Goal: Information Seeking & Learning: Learn about a topic

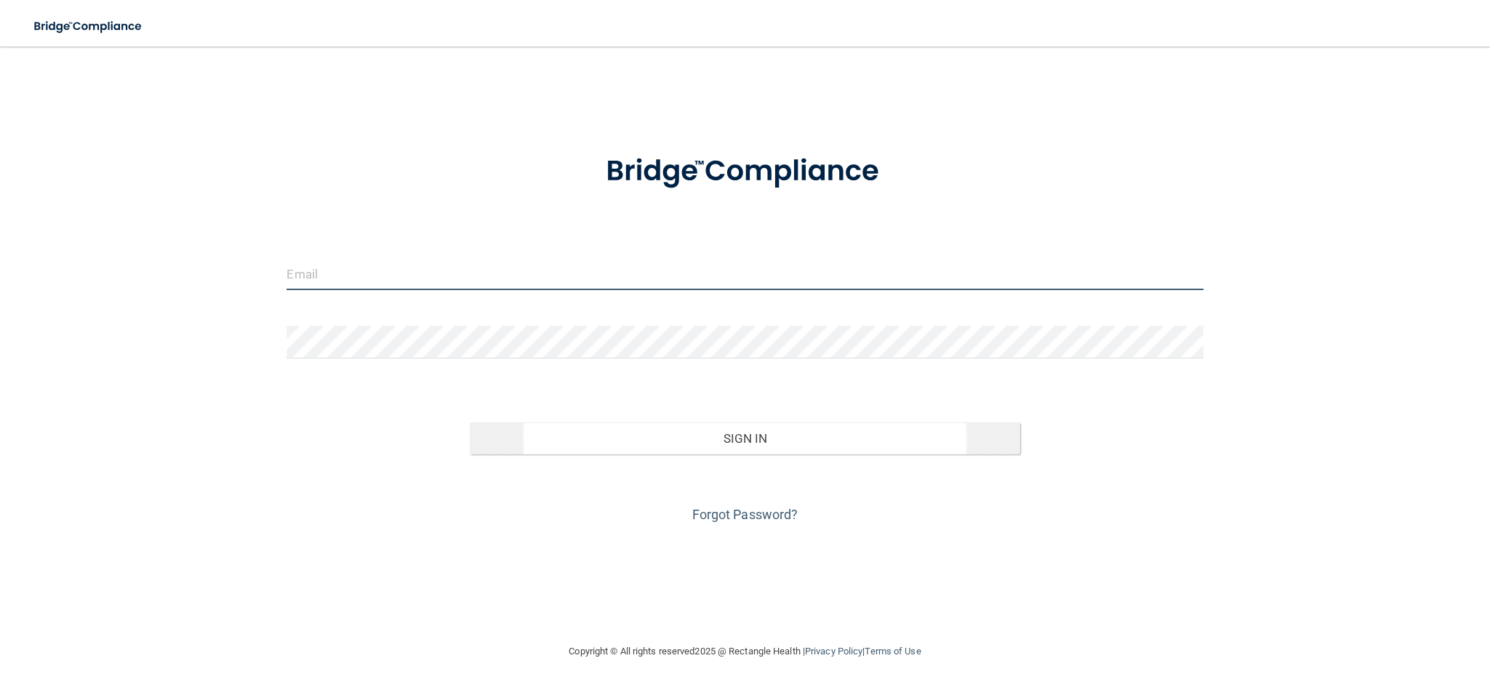
type input "[PERSON_NAME][EMAIL_ADDRESS][DOMAIN_NAME]"
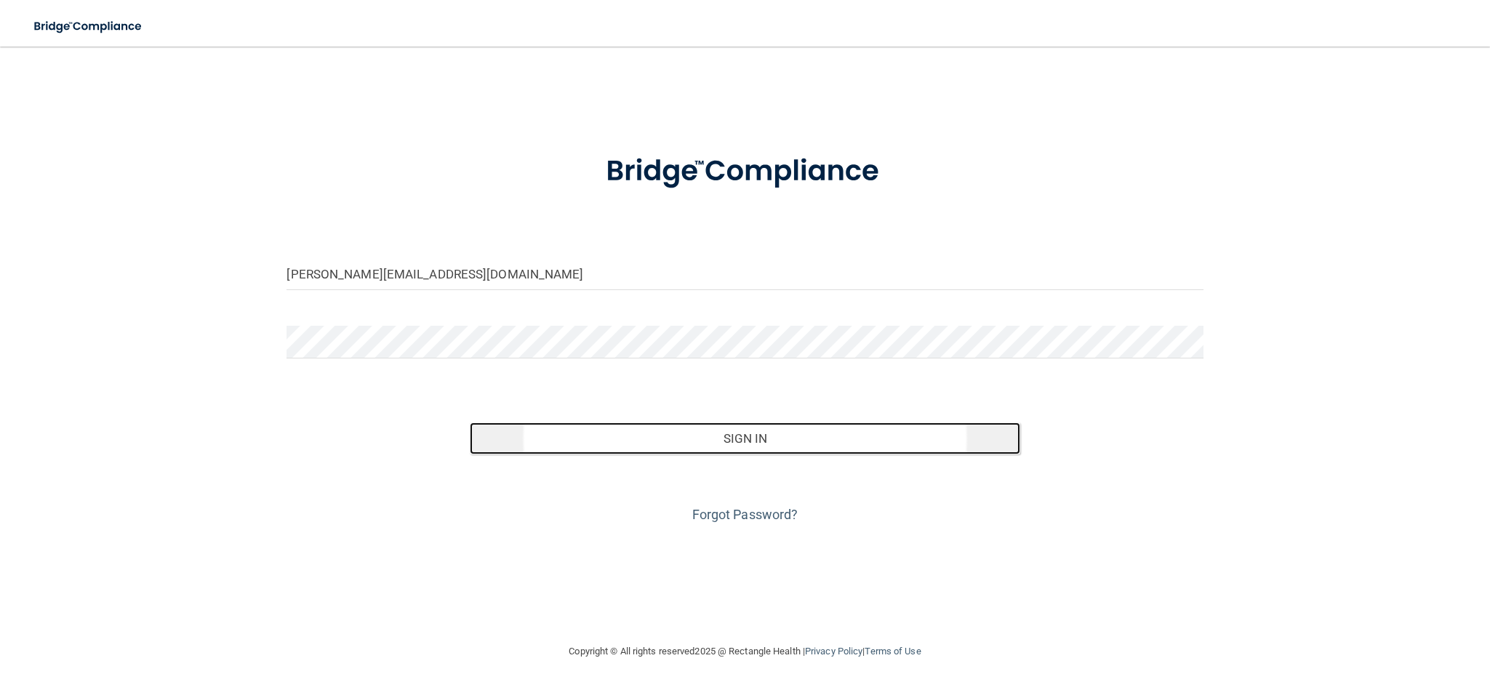
click at [521, 445] on button "Sign In" at bounding box center [745, 438] width 550 height 32
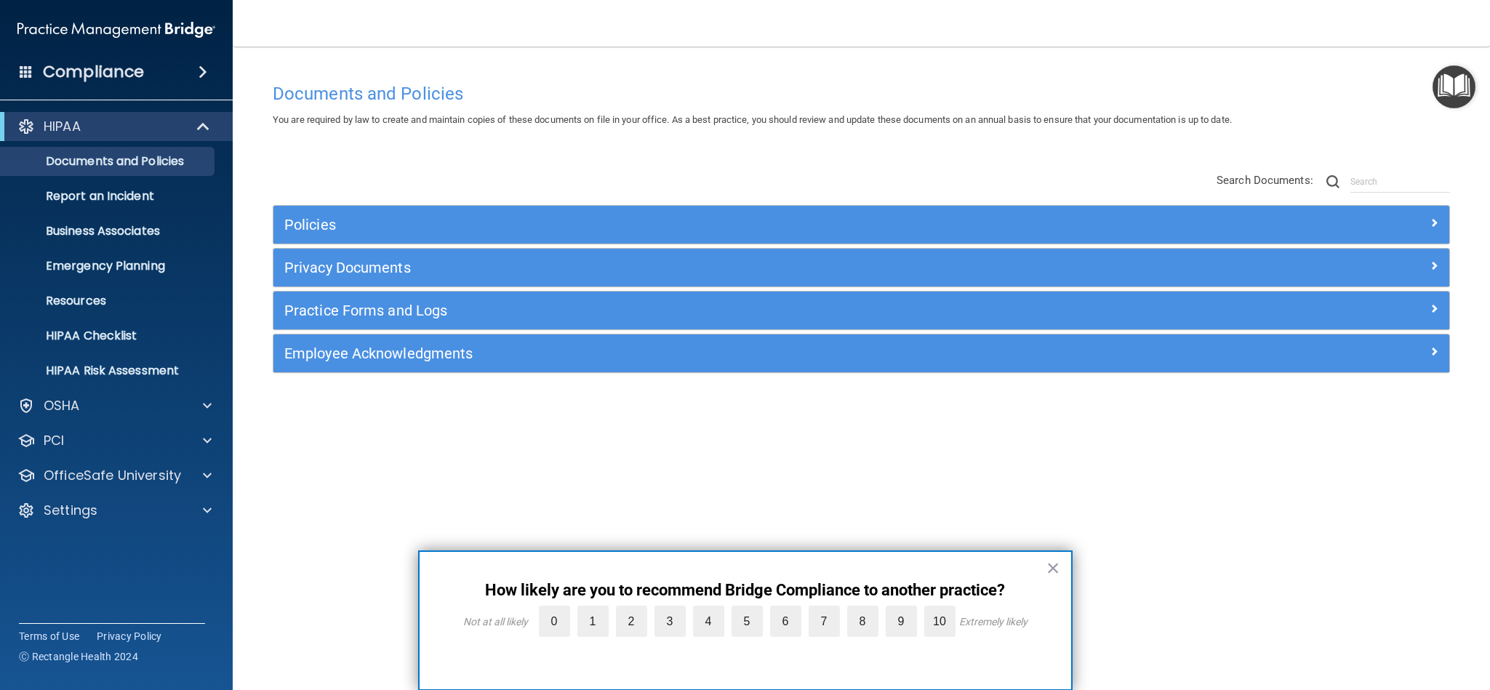
click at [1451, 85] on img "Open Resource Center" at bounding box center [1453, 86] width 43 height 43
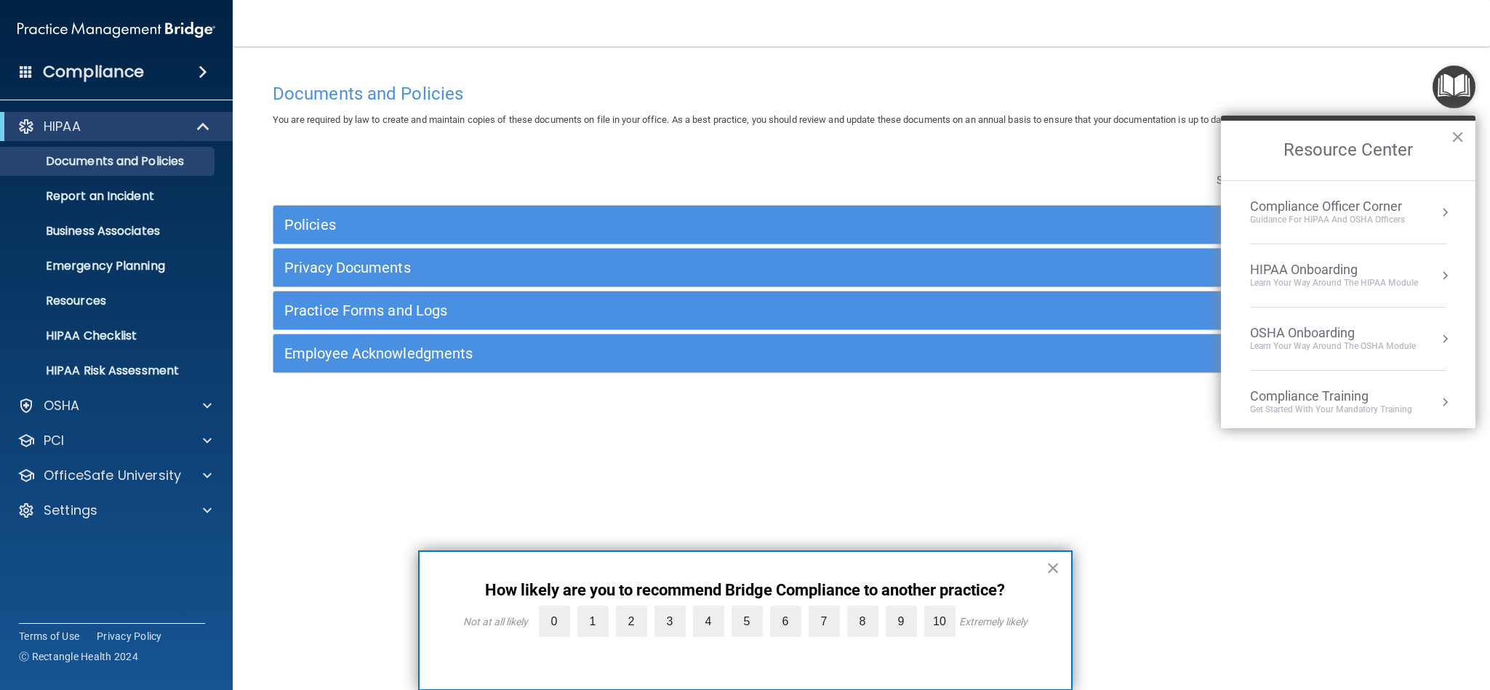
click at [1137, 441] on div "Documents and Policies You are required by law to create and maintain copies of…" at bounding box center [861, 359] width 1199 height 567
click at [1052, 571] on button "×" at bounding box center [1053, 567] width 14 height 23
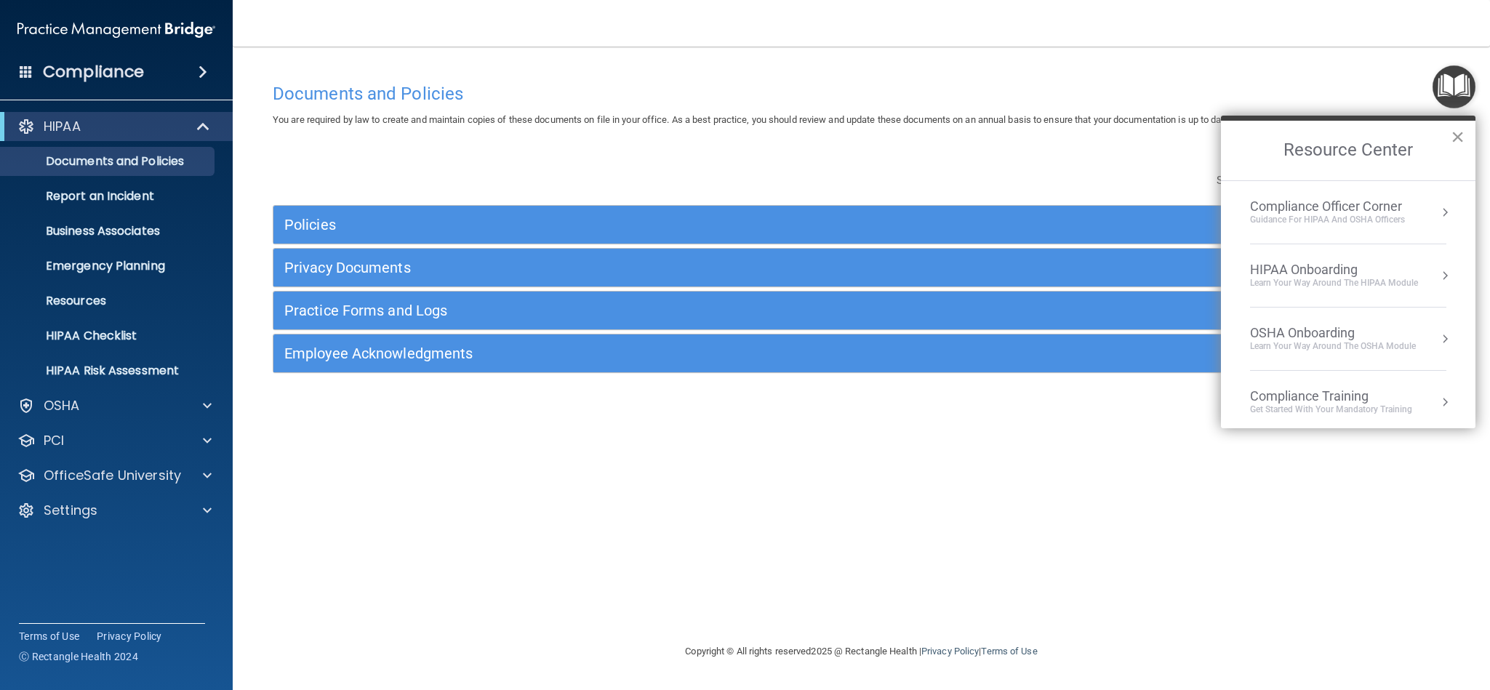
click at [1457, 140] on button "×" at bounding box center [1457, 136] width 14 height 23
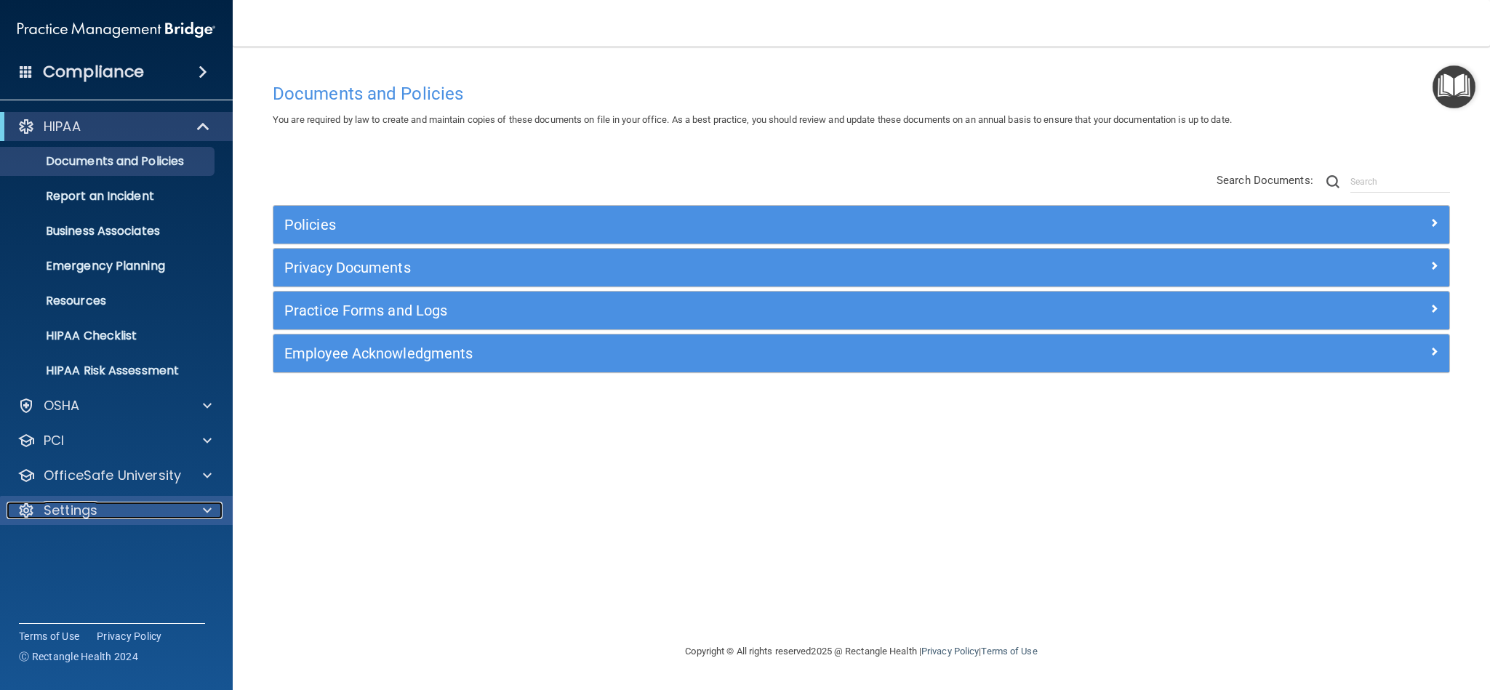
click at [198, 513] on div at bounding box center [205, 510] width 36 height 17
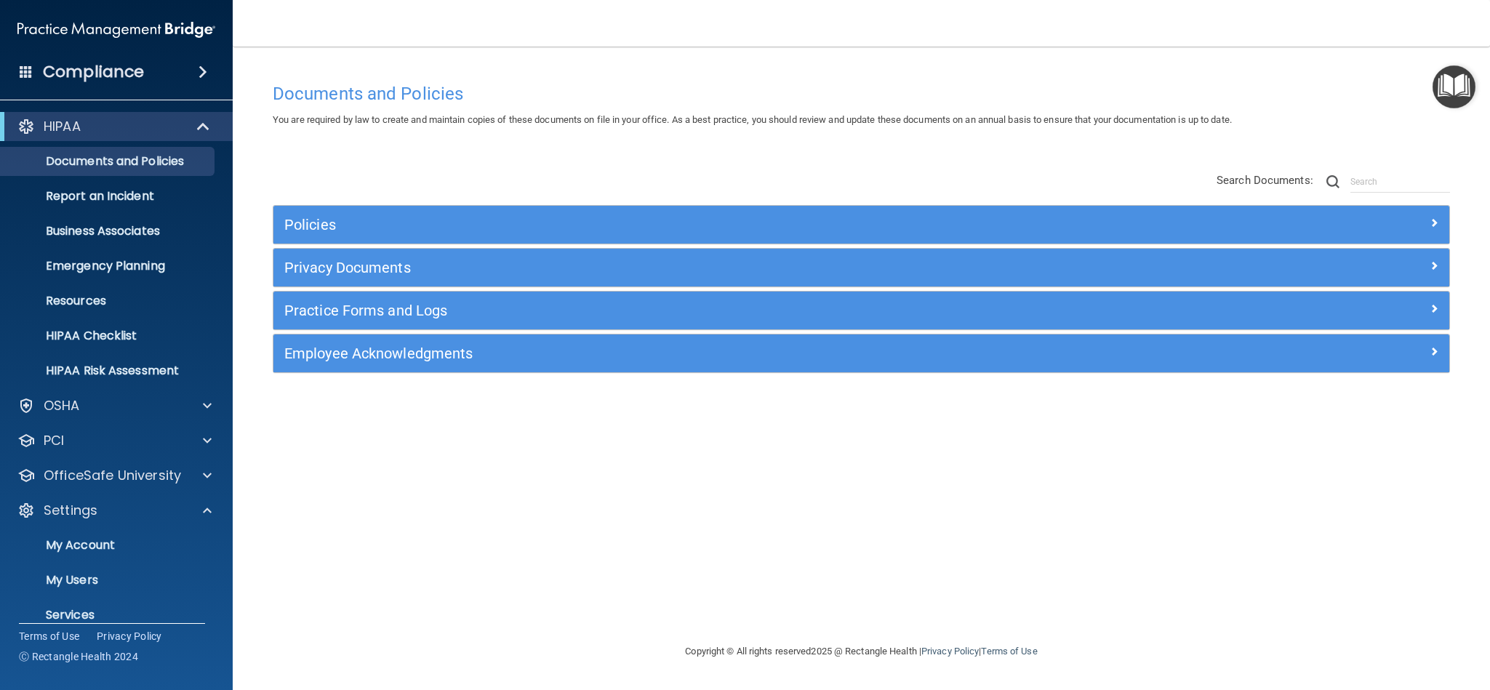
click at [166, 20] on img at bounding box center [116, 29] width 198 height 29
click at [1440, 89] on img "Open Resource Center" at bounding box center [1453, 86] width 43 height 43
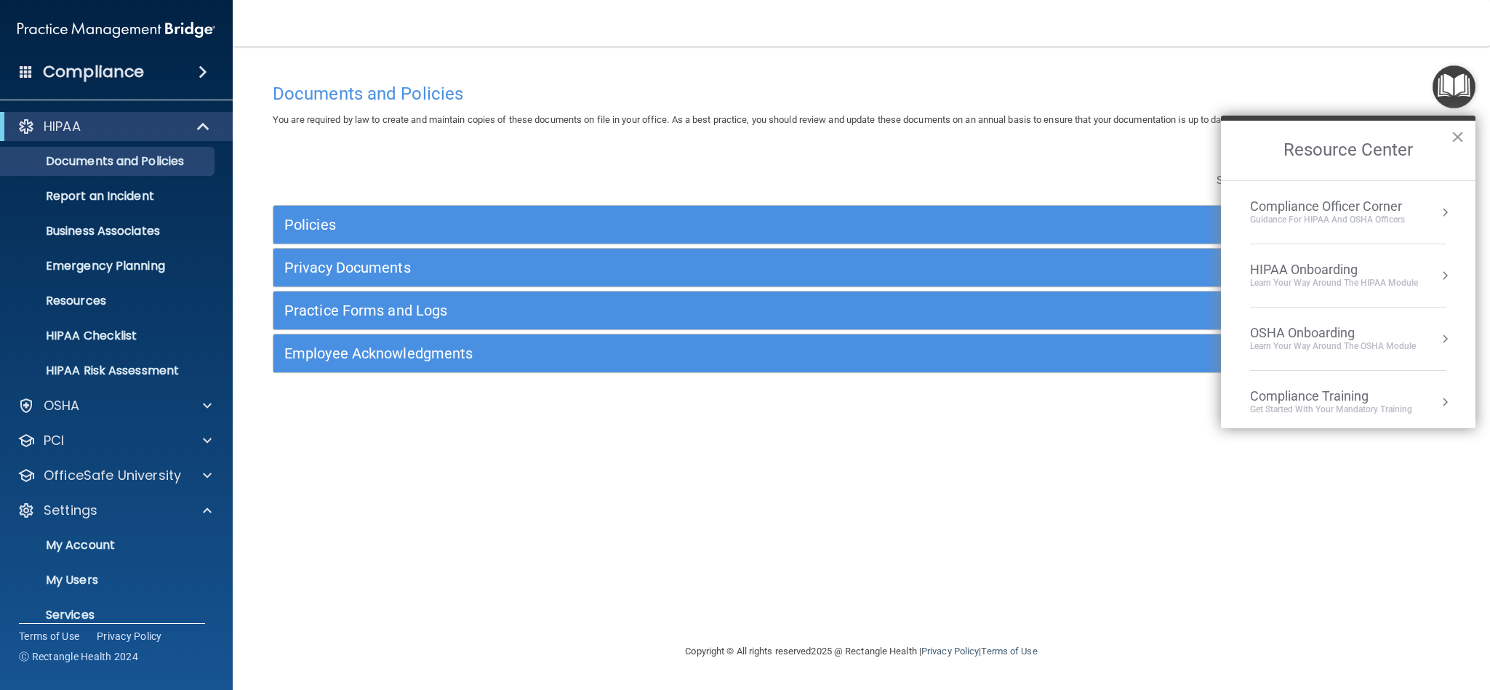
click at [1437, 279] on button "Resource Center" at bounding box center [1444, 275] width 15 height 15
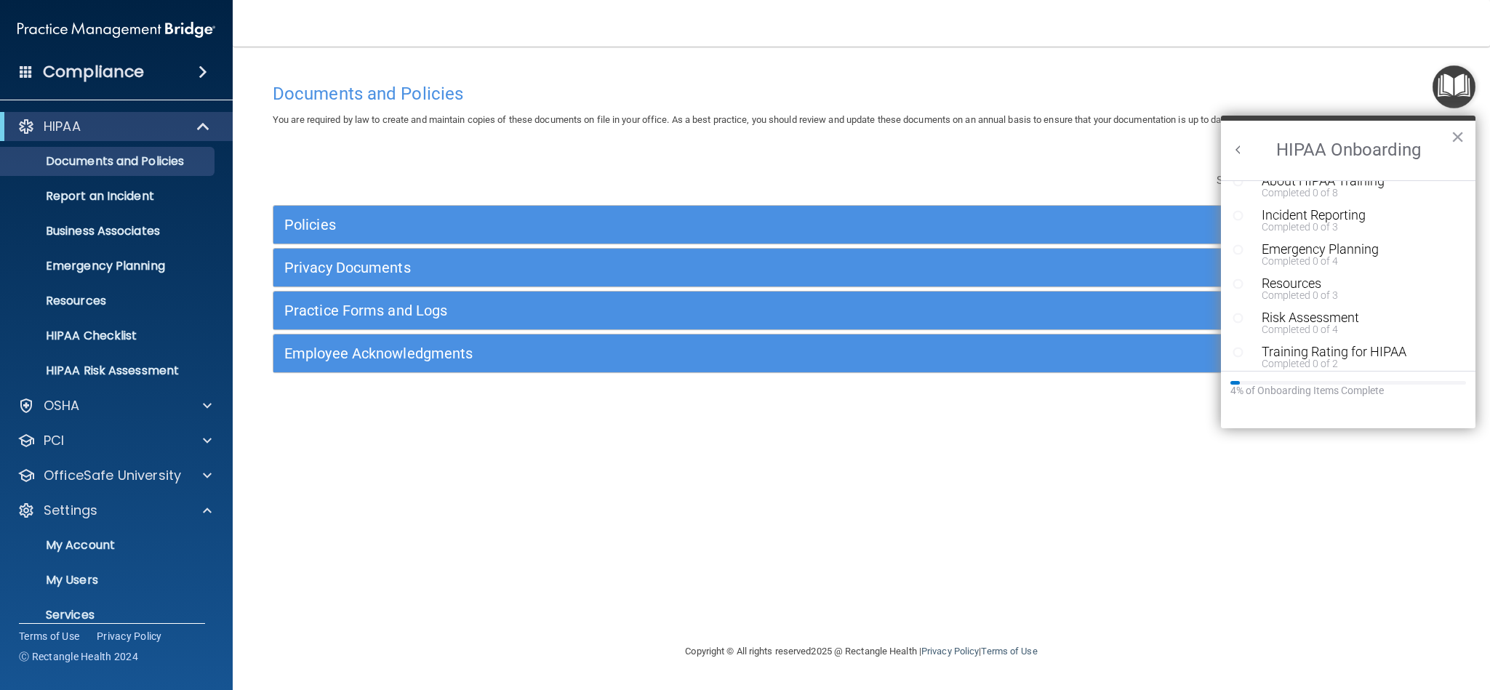
scroll to position [408, 0]
click at [1313, 276] on div "Resources" at bounding box center [1350, 274] width 178 height 13
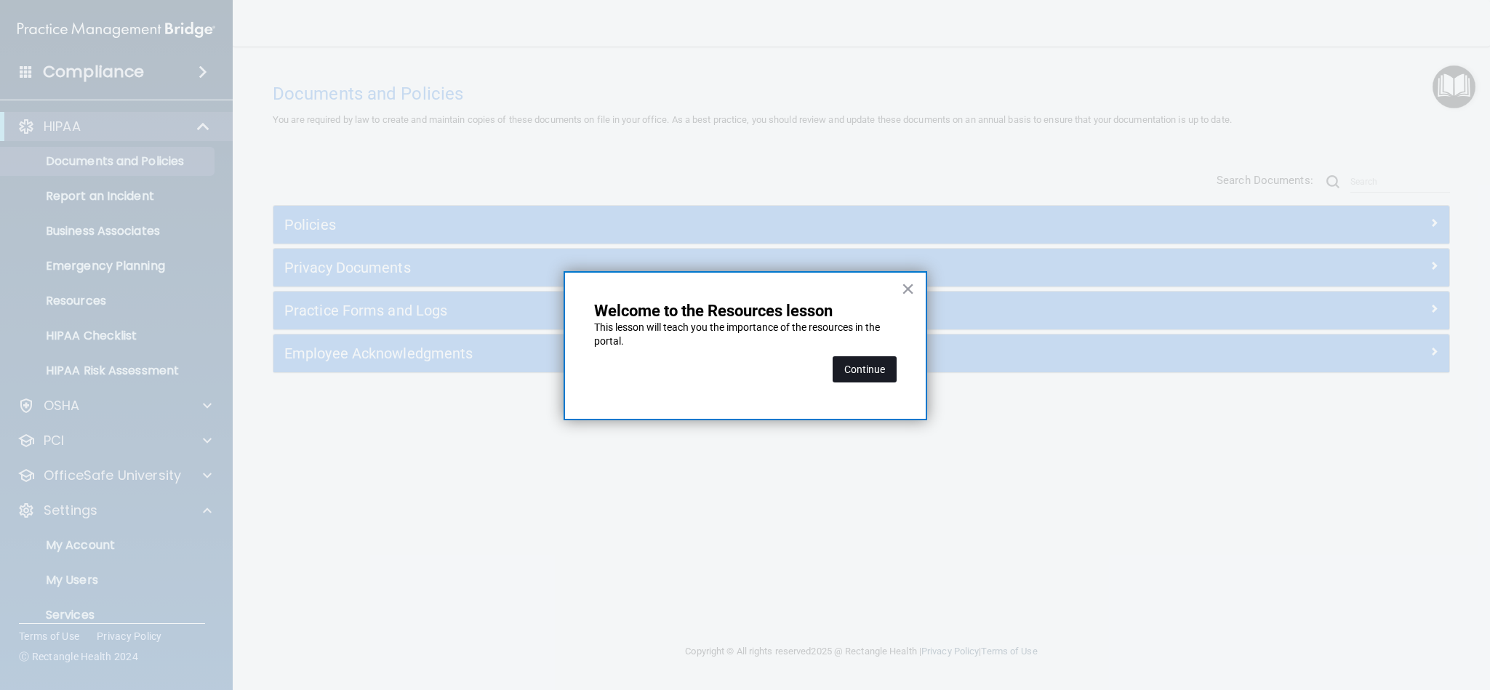
click at [866, 364] on button "Continue" at bounding box center [864, 369] width 64 height 26
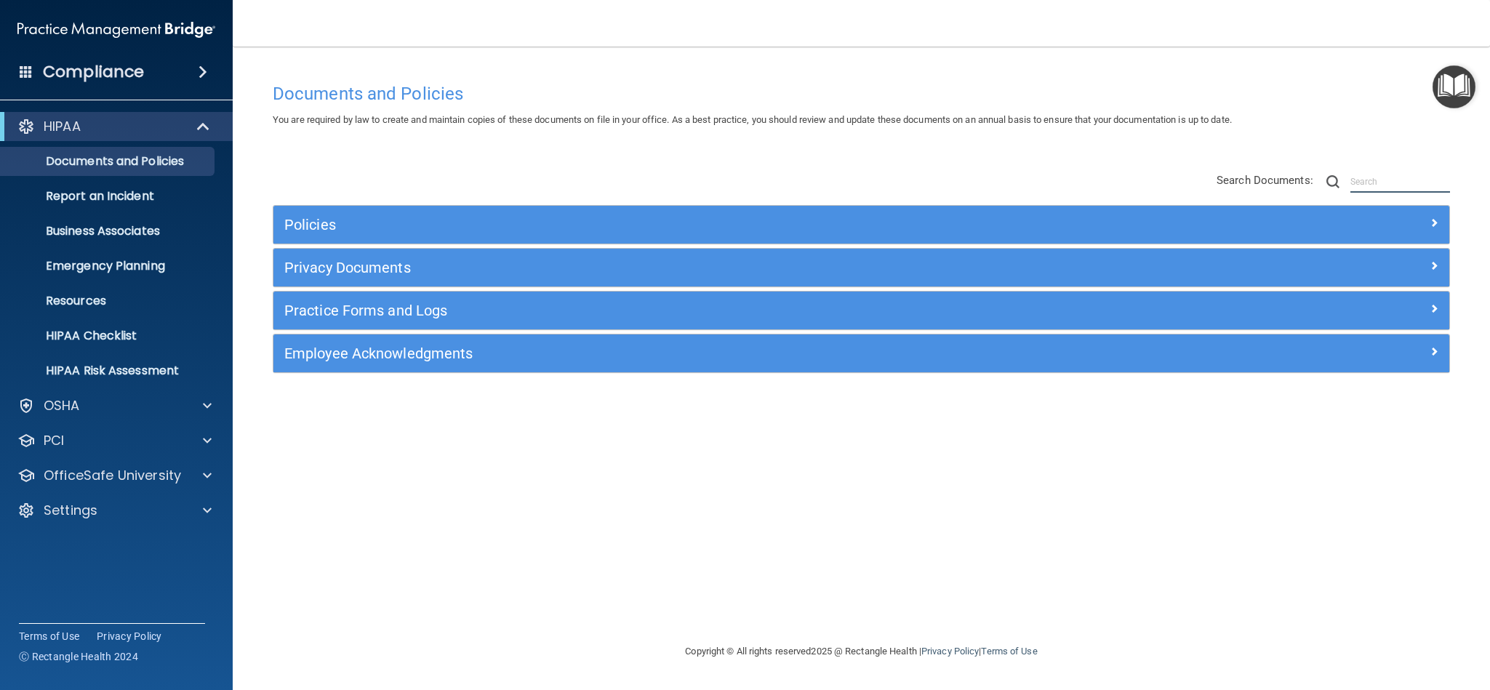
click at [1368, 181] on input "text" at bounding box center [1400, 182] width 100 height 22
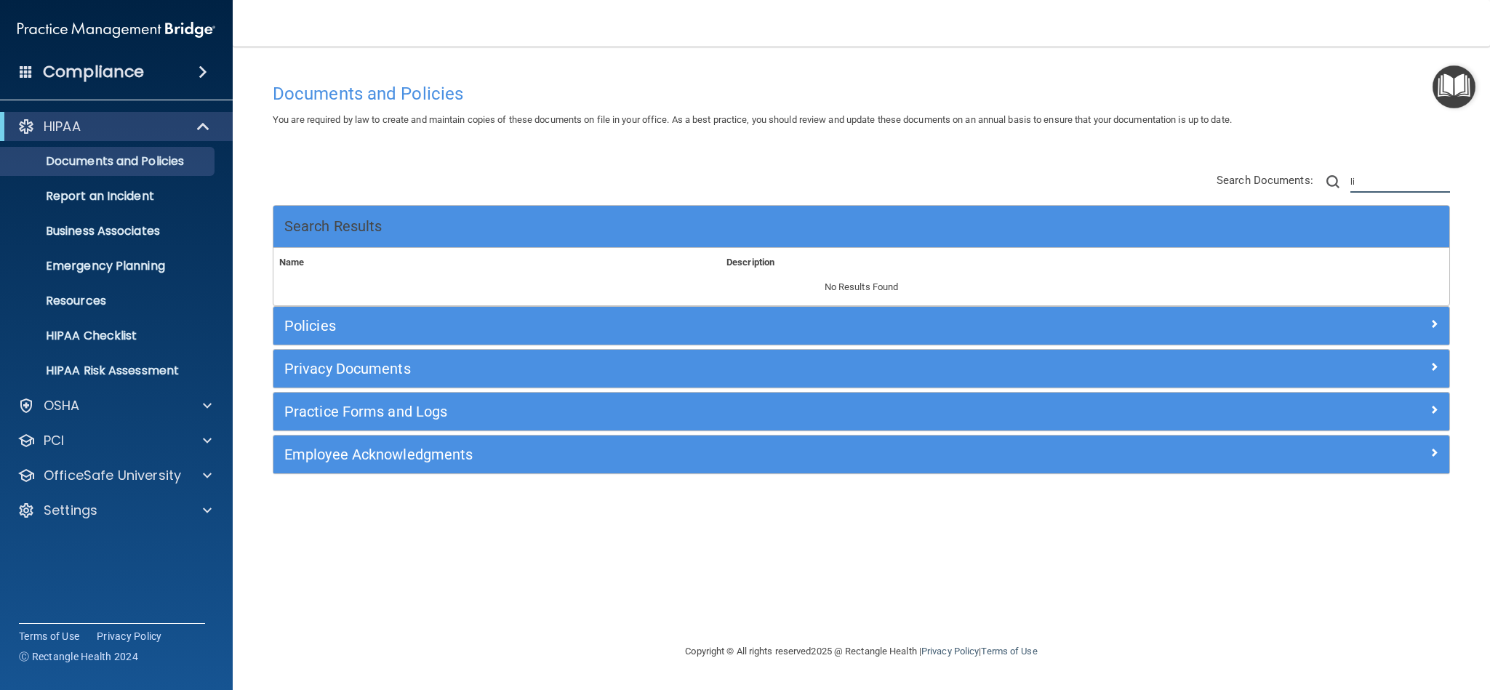
type input "l"
type input "live chat"
click at [24, 76] on span at bounding box center [26, 71] width 13 height 13
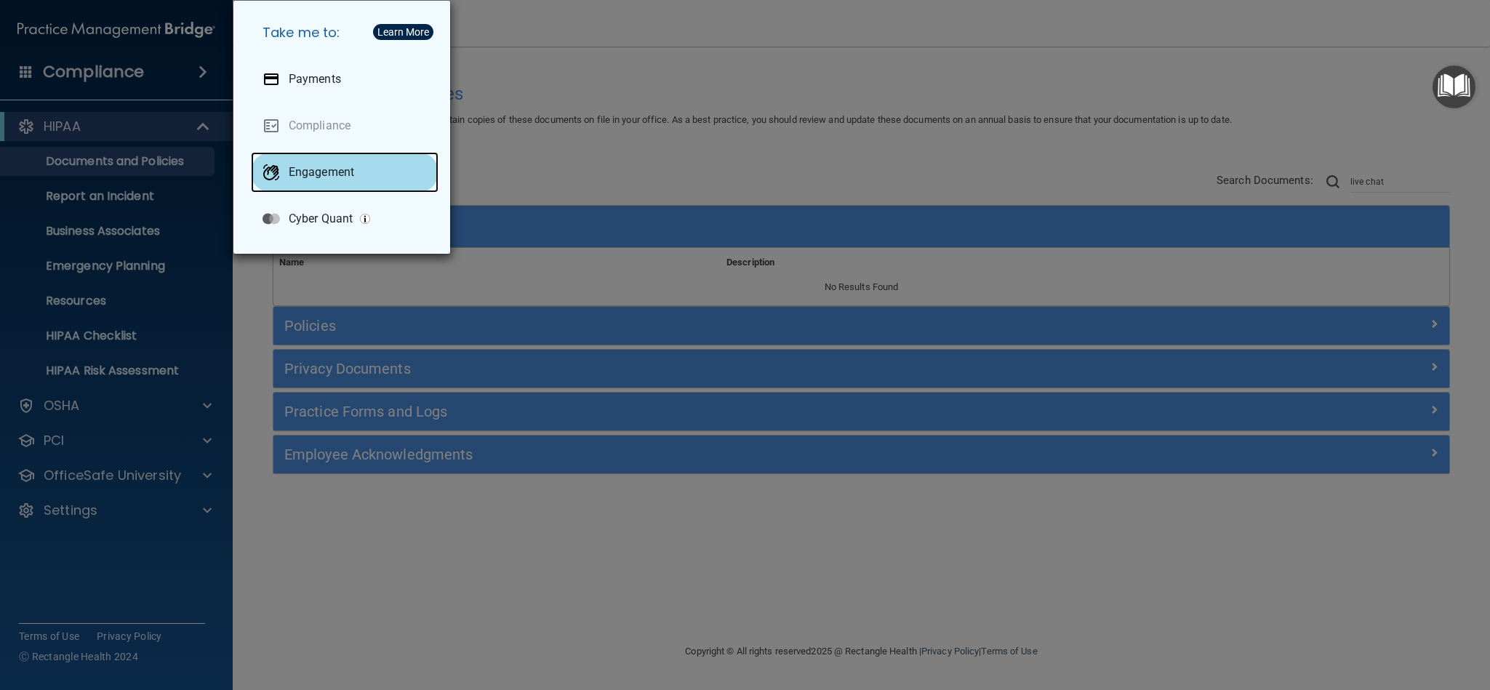
click at [313, 182] on div "Engagement" at bounding box center [345, 172] width 188 height 41
click at [393, 28] on div "Learn More" at bounding box center [403, 32] width 52 height 10
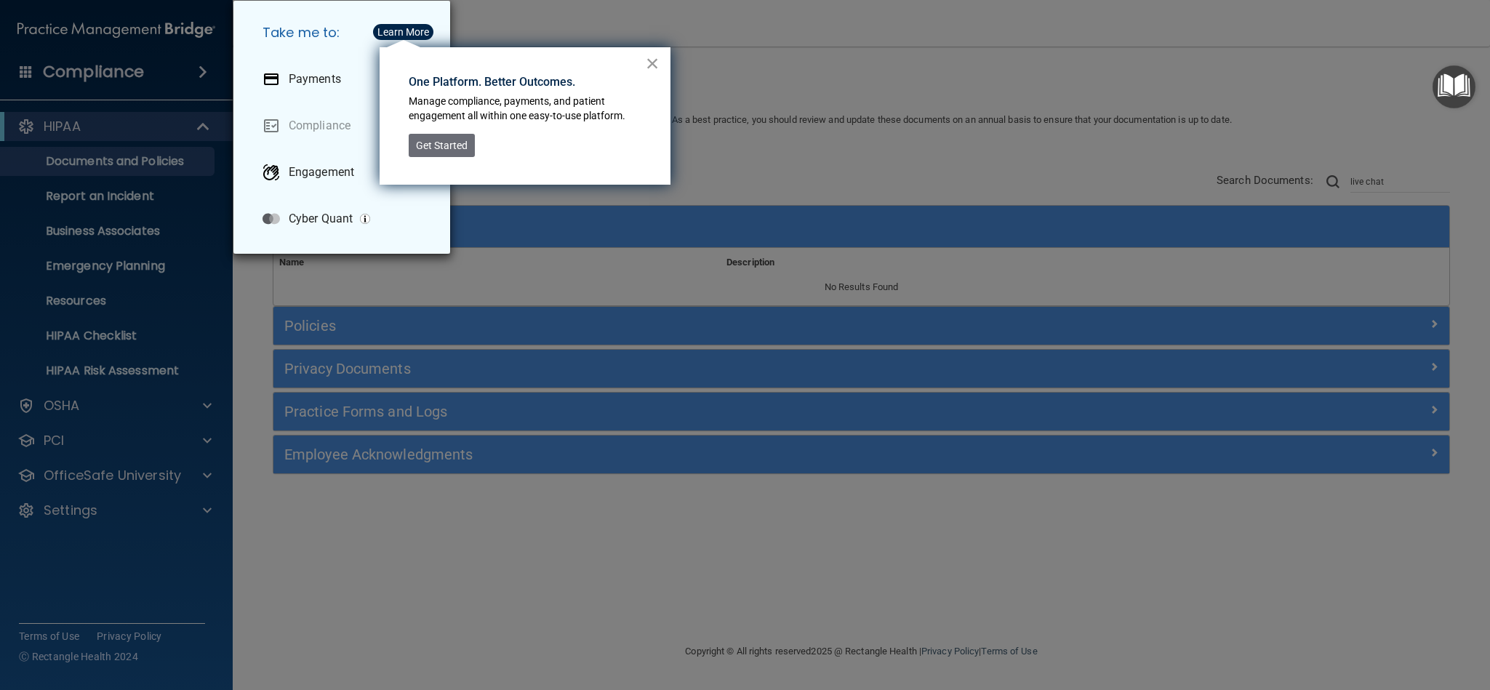
click at [646, 55] on button "×" at bounding box center [653, 63] width 14 height 23
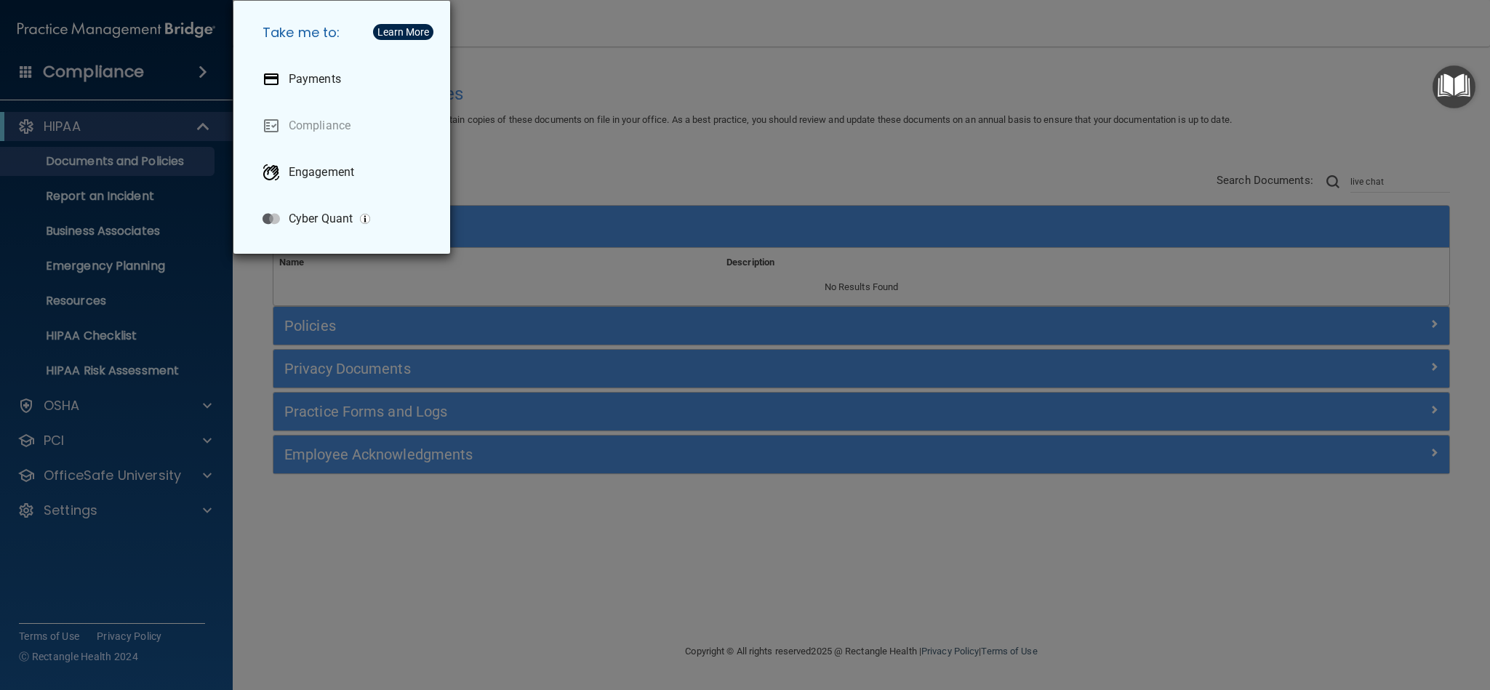
click at [556, 53] on div "Take me to: Payments Compliance Engagement Cyber Quant" at bounding box center [745, 345] width 1490 height 690
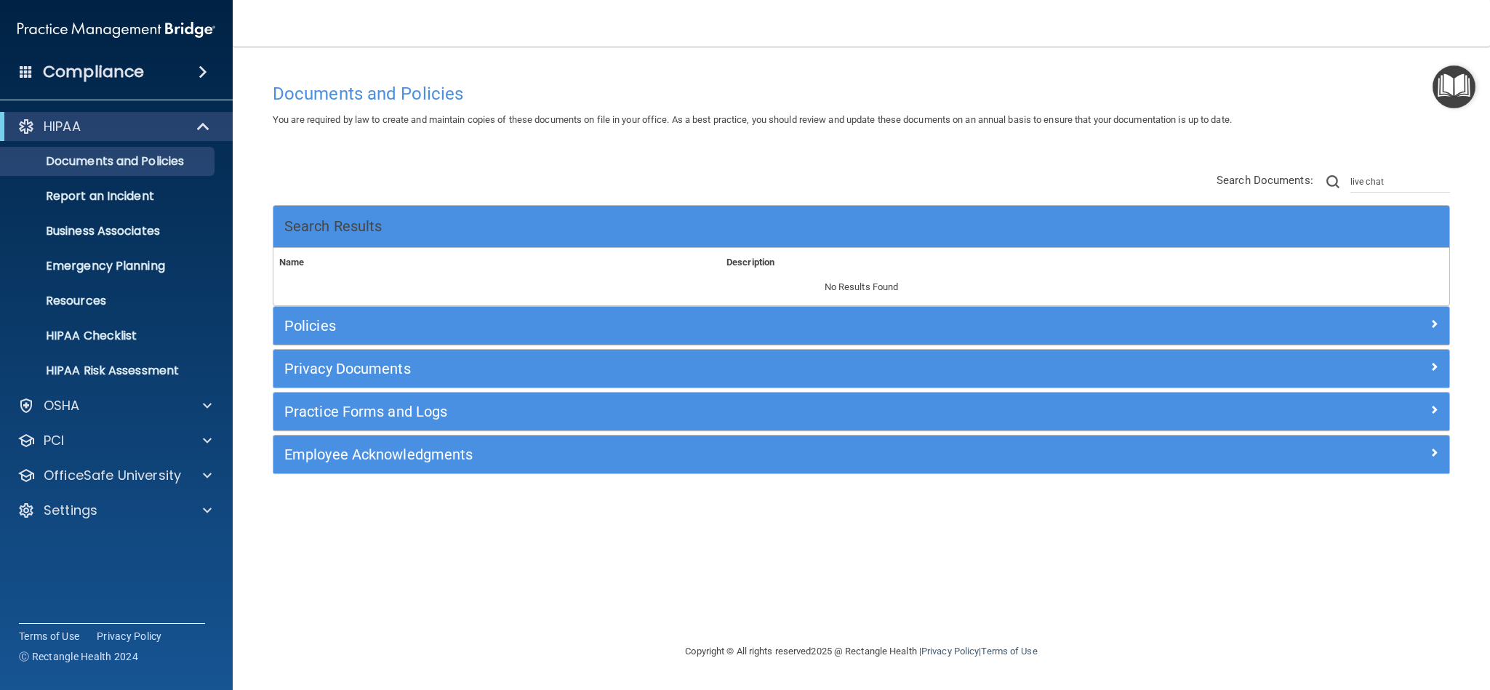
click at [206, 76] on span at bounding box center [202, 71] width 9 height 17
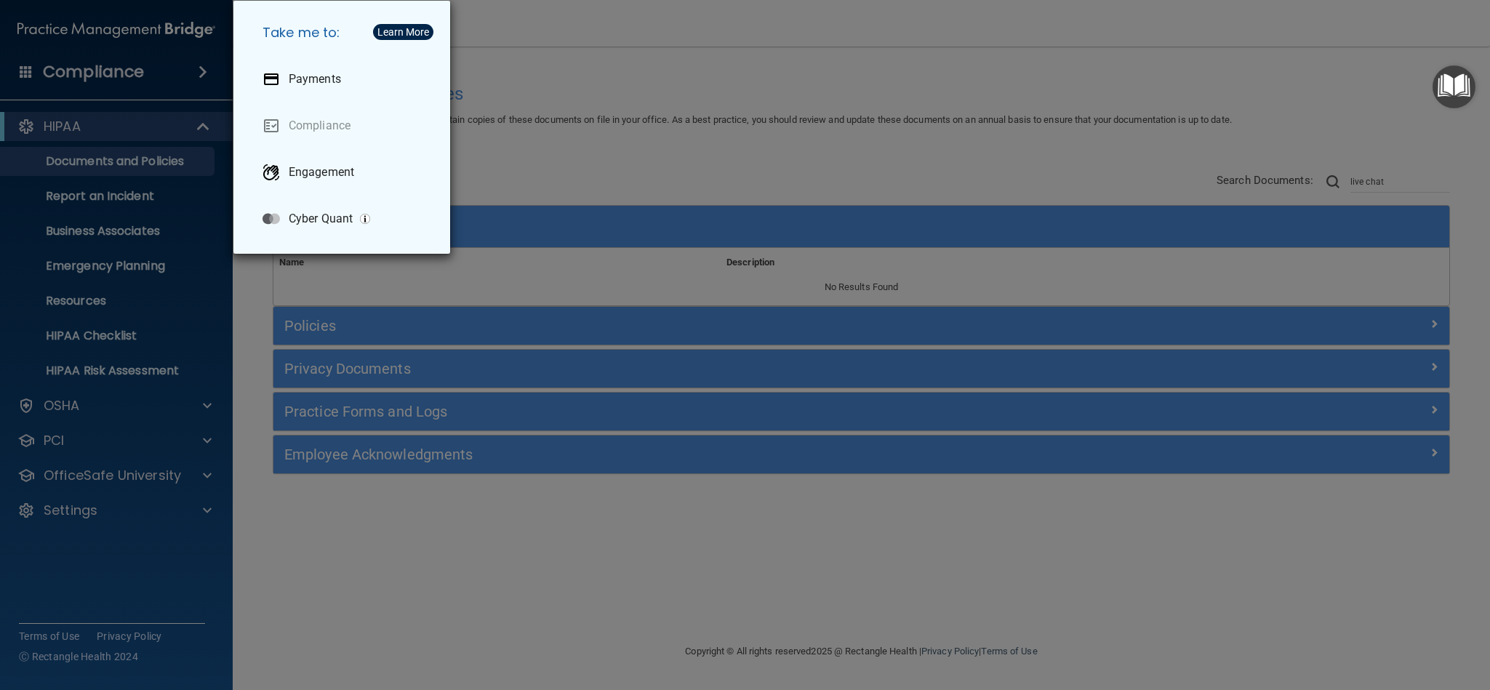
click at [212, 236] on div "Take me to: Payments Compliance Engagement Cyber Quant" at bounding box center [745, 345] width 1490 height 690
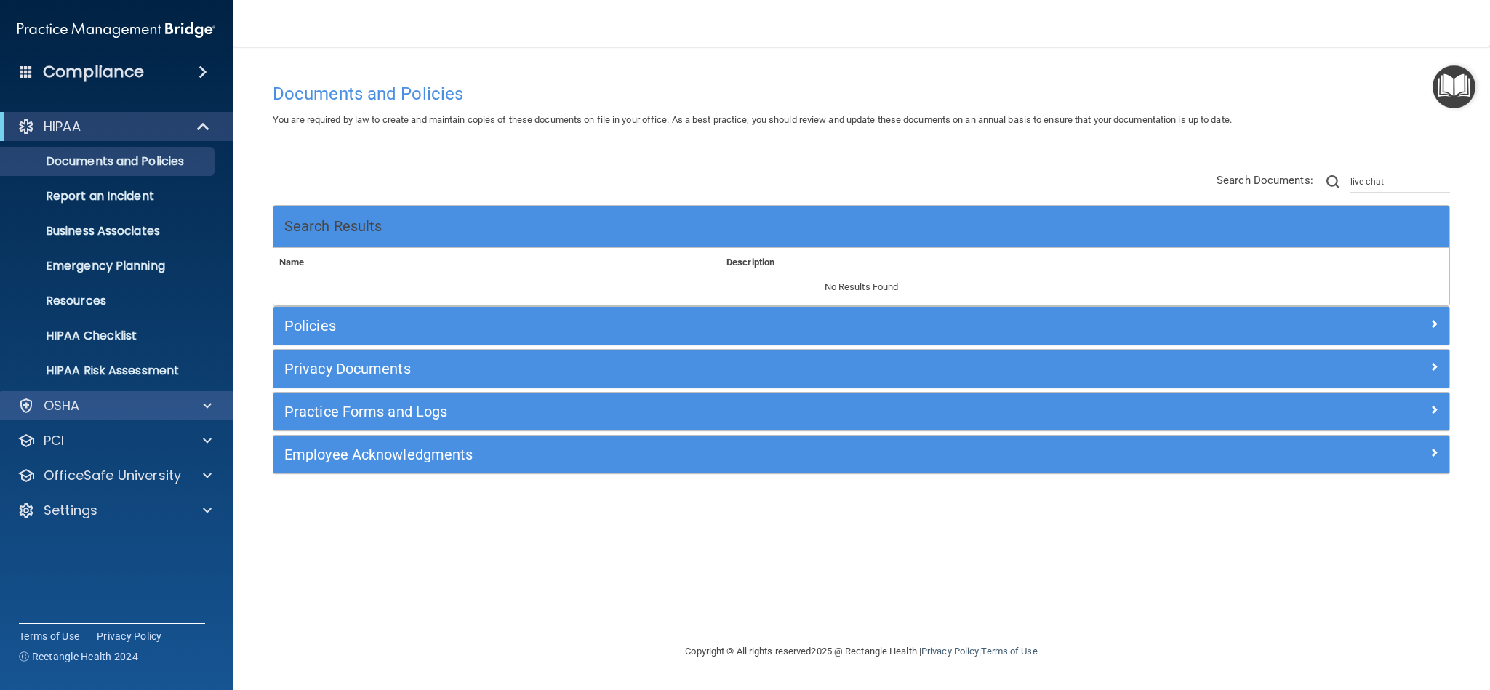
click at [201, 415] on div "OSHA" at bounding box center [116, 405] width 233 height 29
click at [214, 447] on div at bounding box center [205, 440] width 36 height 17
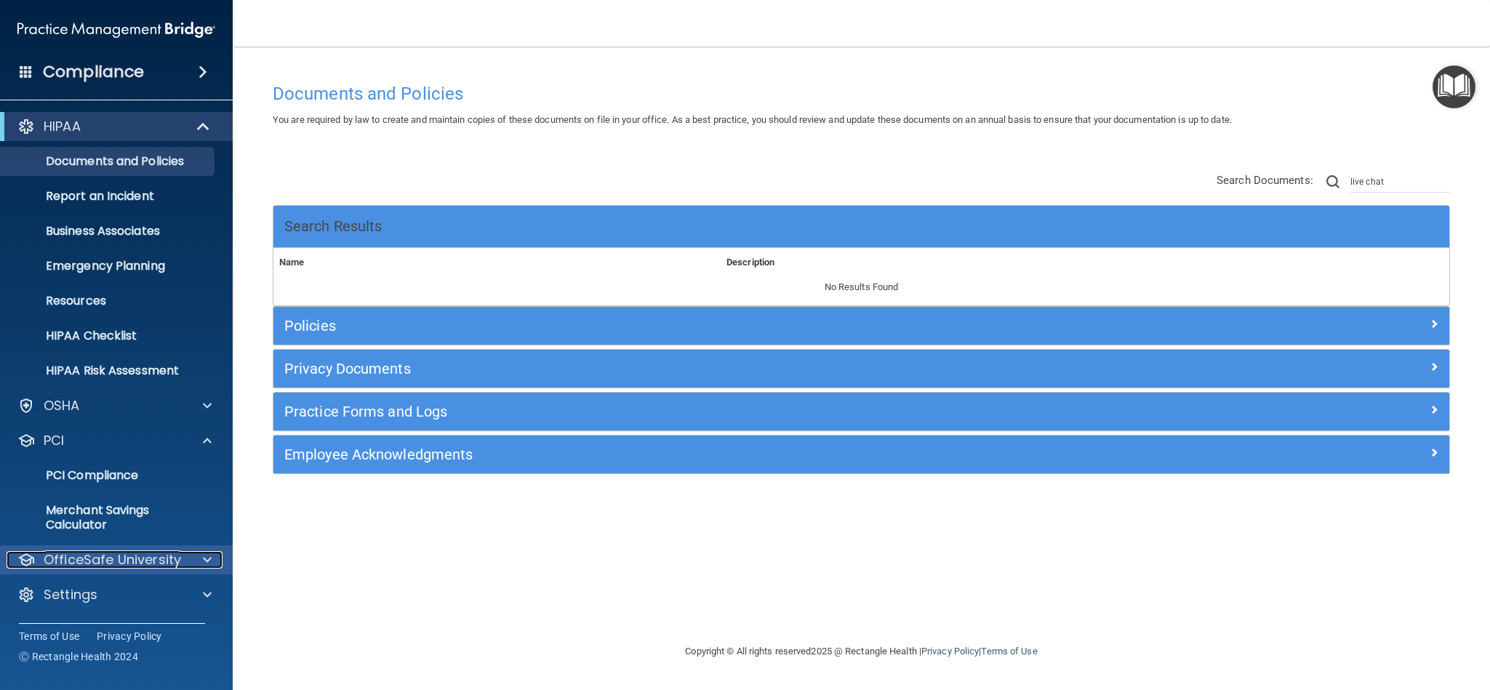
click at [201, 563] on div at bounding box center [205, 559] width 36 height 17
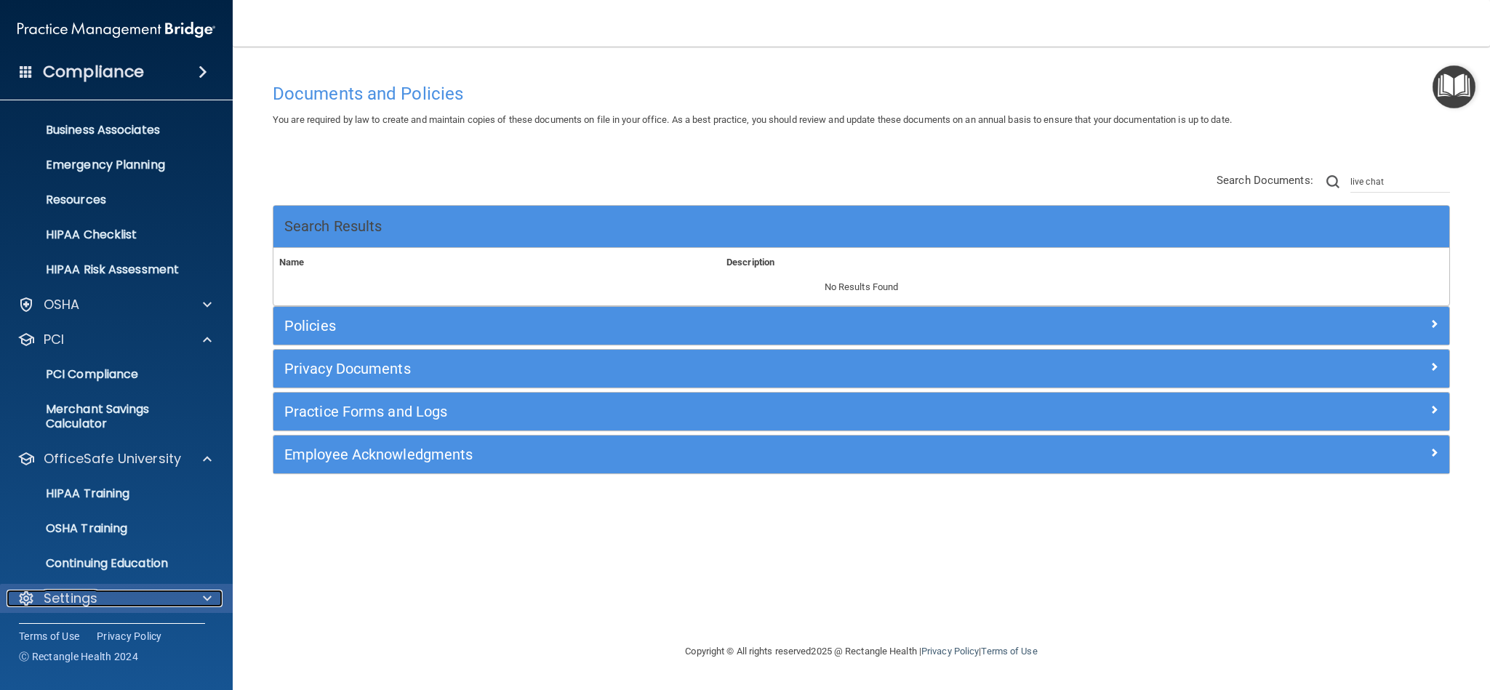
click at [209, 593] on span at bounding box center [207, 598] width 9 height 17
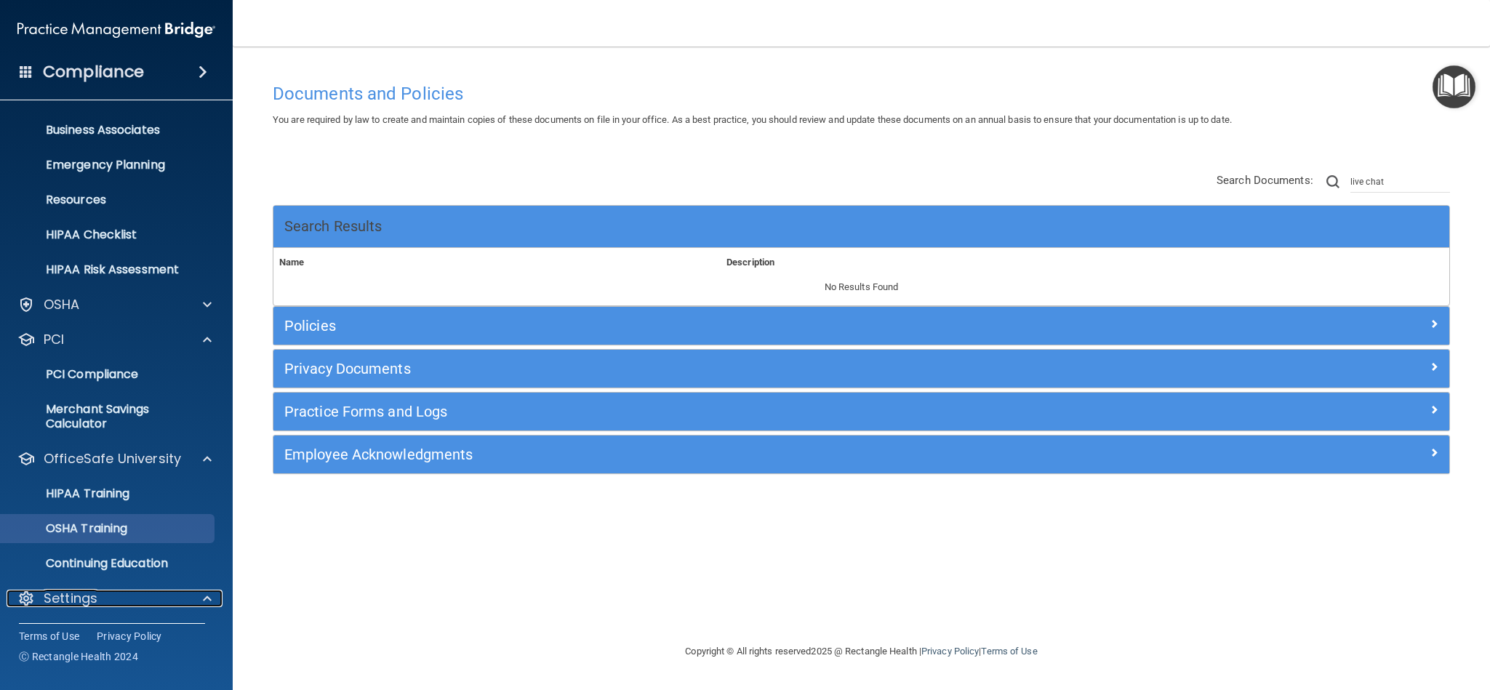
scroll to position [241, 0]
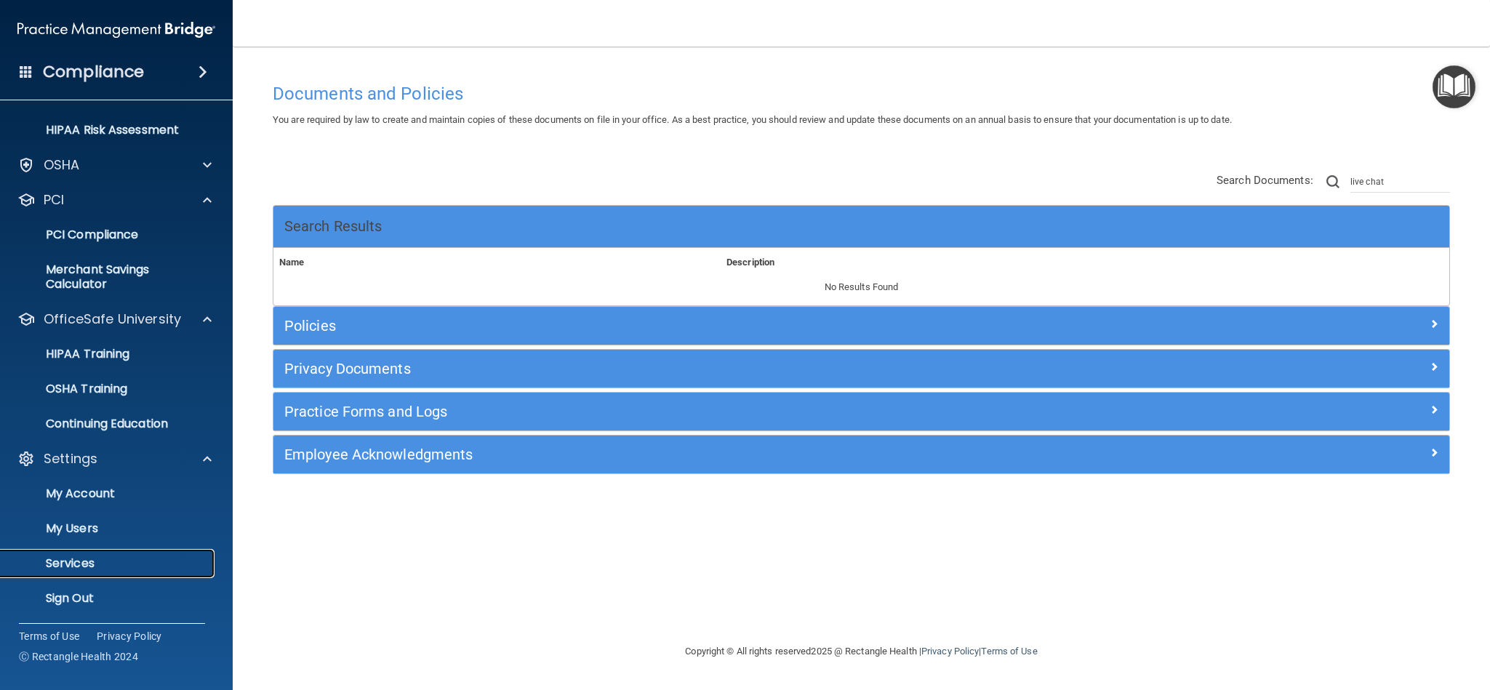
click at [116, 561] on p "Services" at bounding box center [108, 563] width 198 height 15
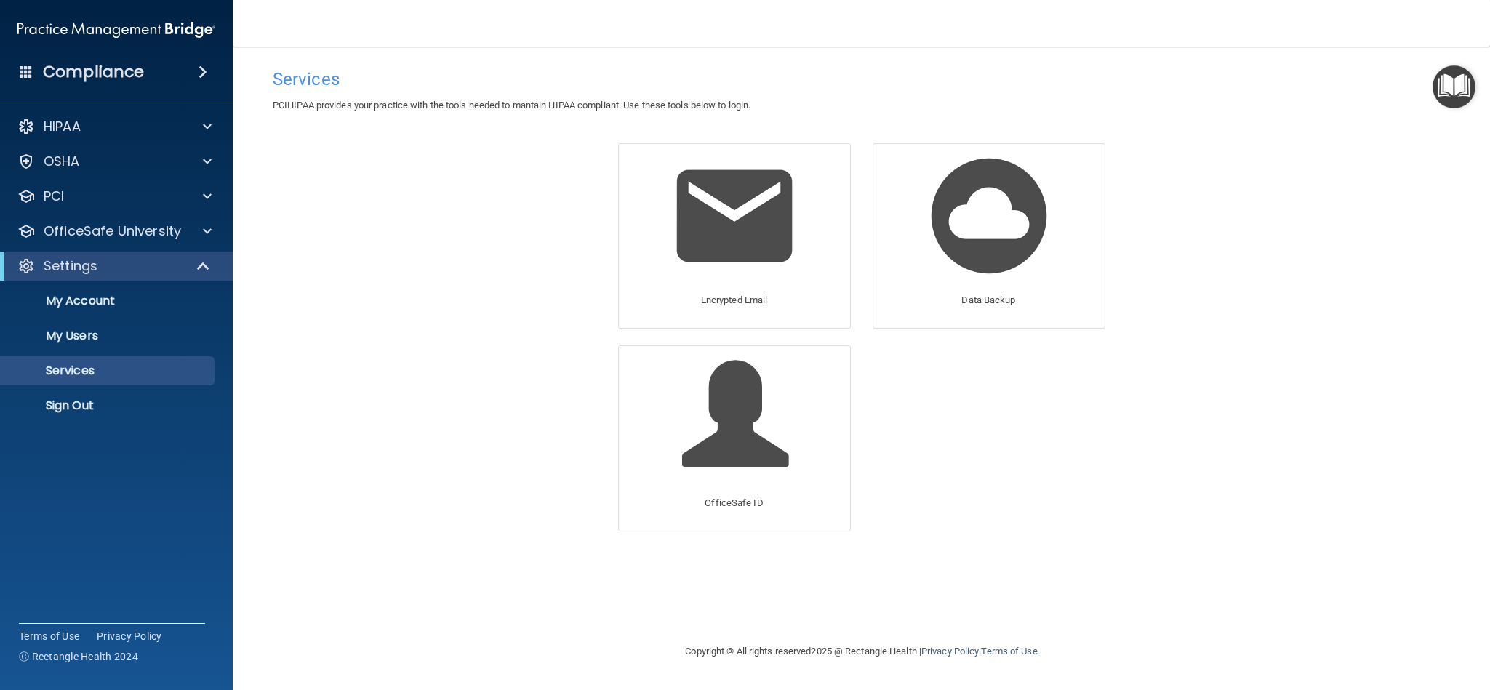
click at [1435, 92] on img "Open Resource Center" at bounding box center [1453, 86] width 43 height 43
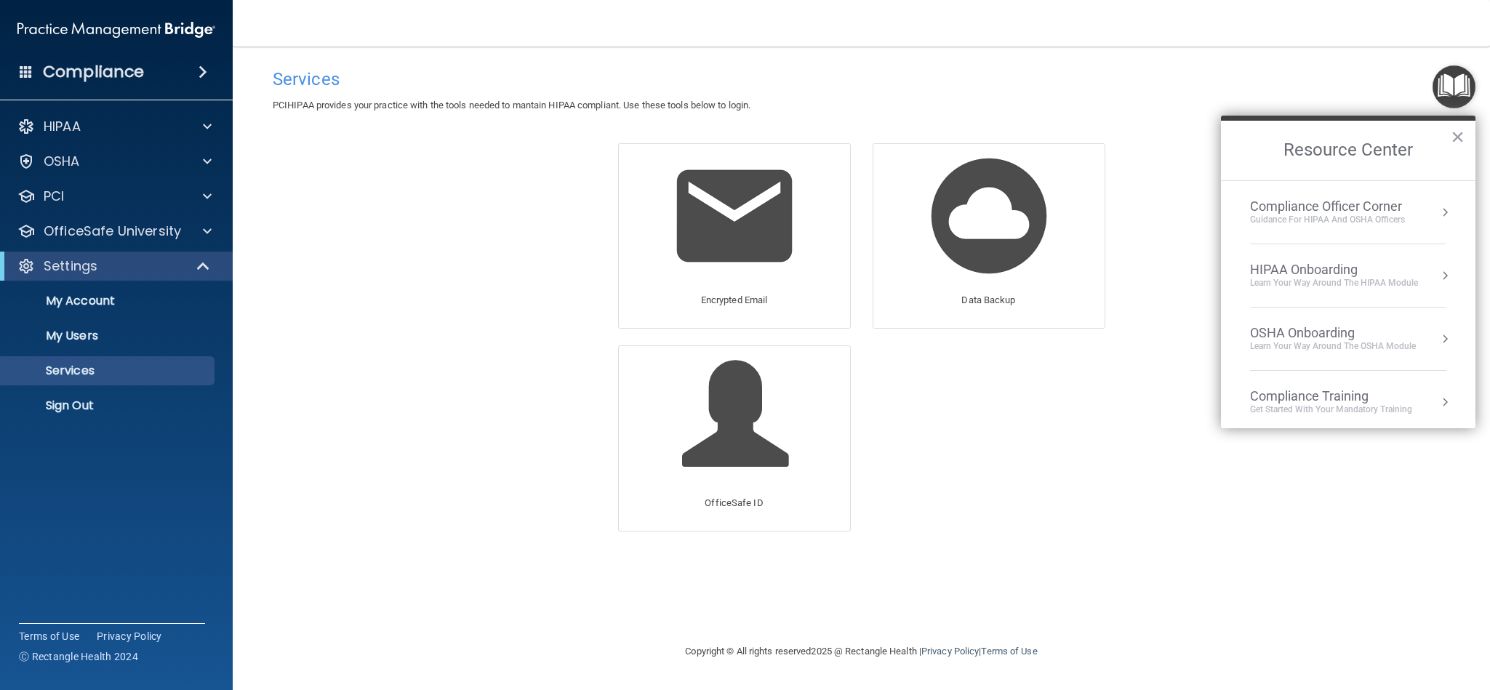
click at [1315, 279] on div "Learn Your Way around the HIPAA module" at bounding box center [1334, 283] width 168 height 12
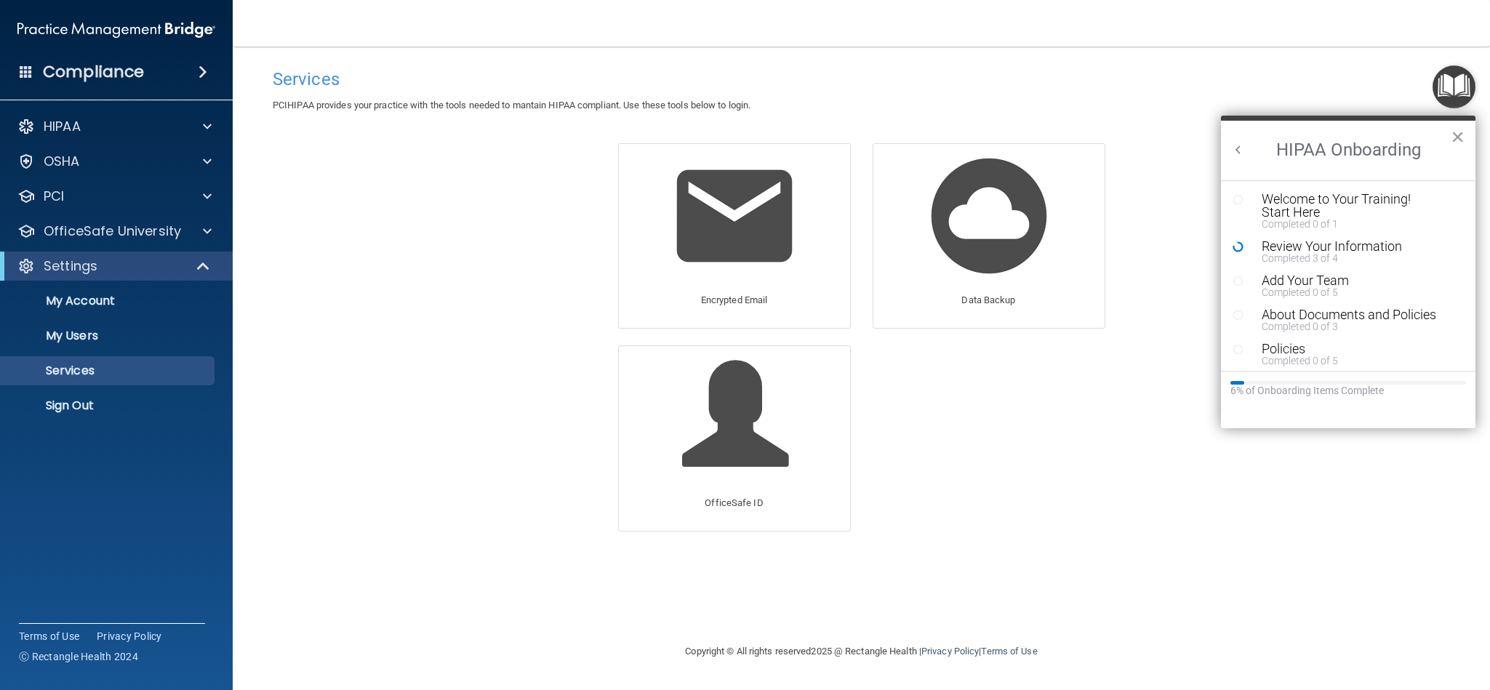
click at [1458, 132] on button "×" at bounding box center [1457, 136] width 14 height 23
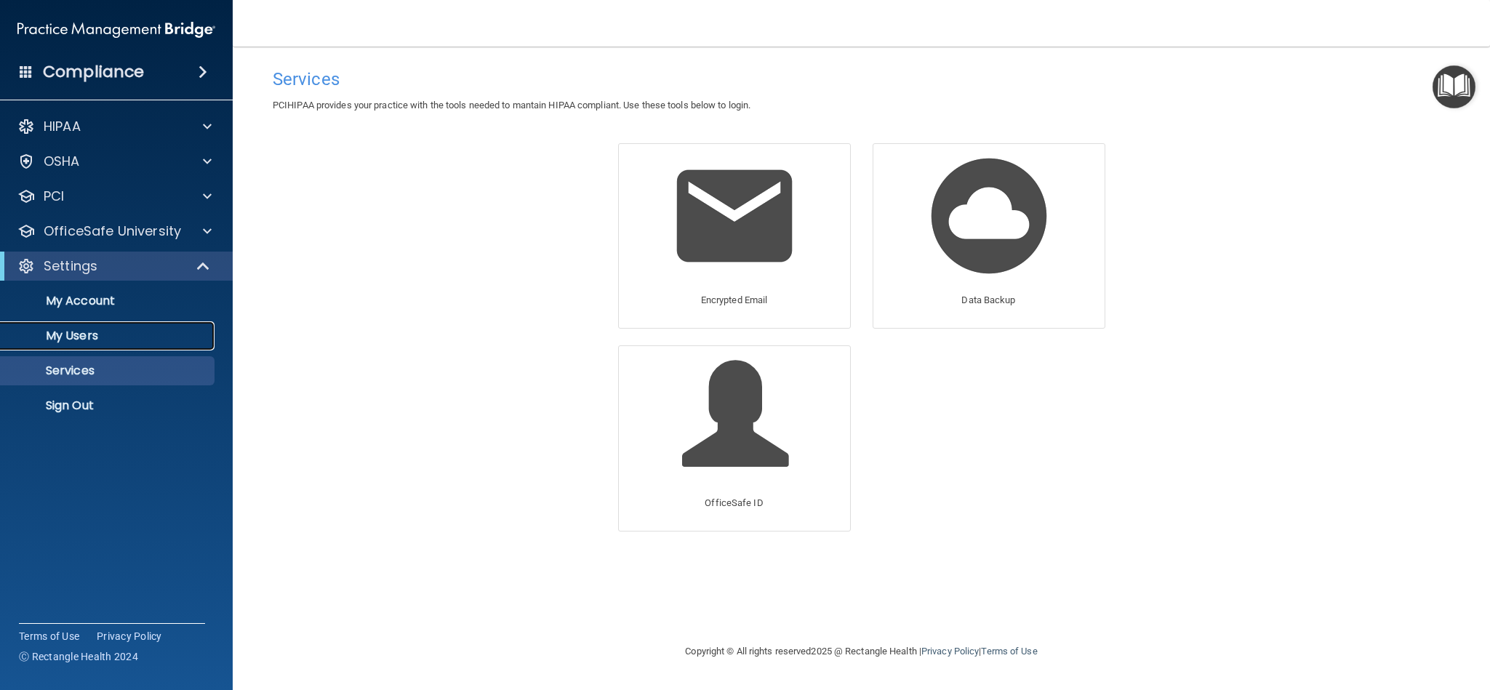
click at [114, 332] on p "My Users" at bounding box center [108, 336] width 198 height 15
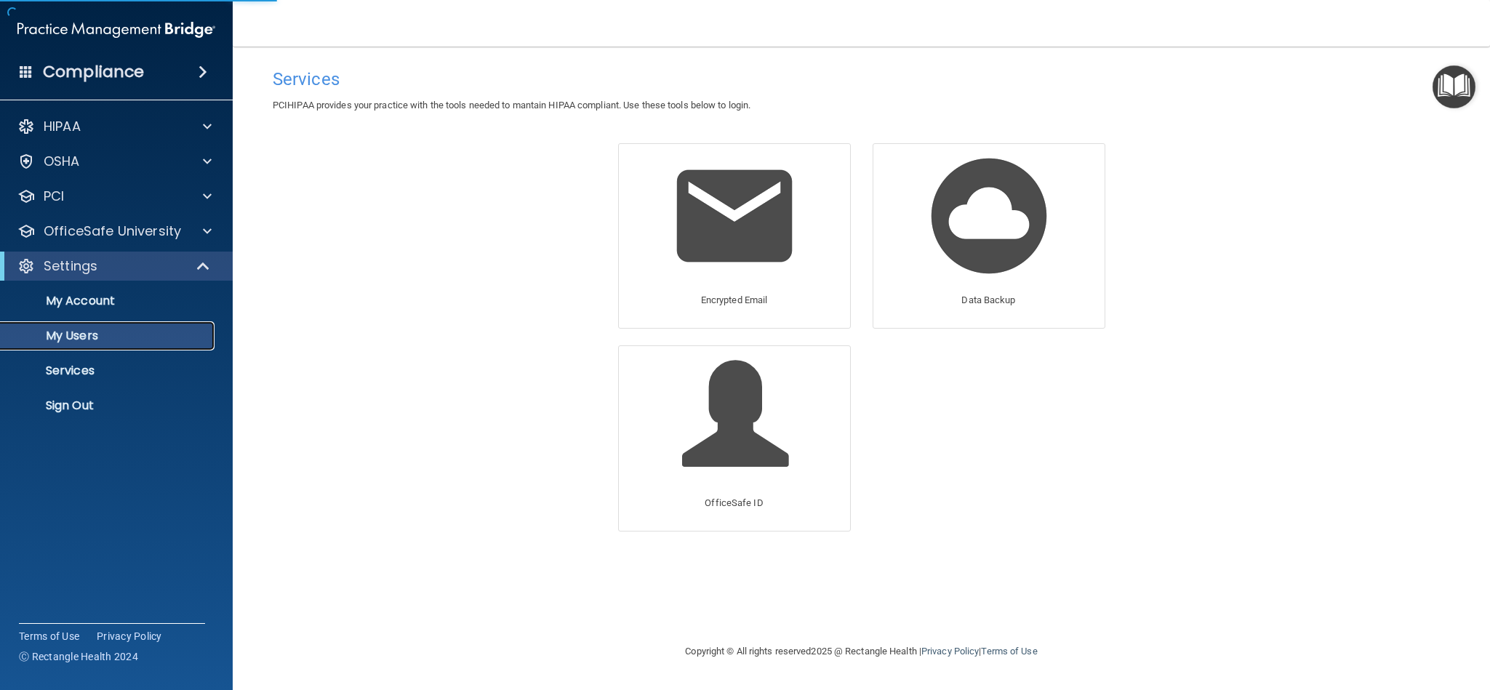
select select "20"
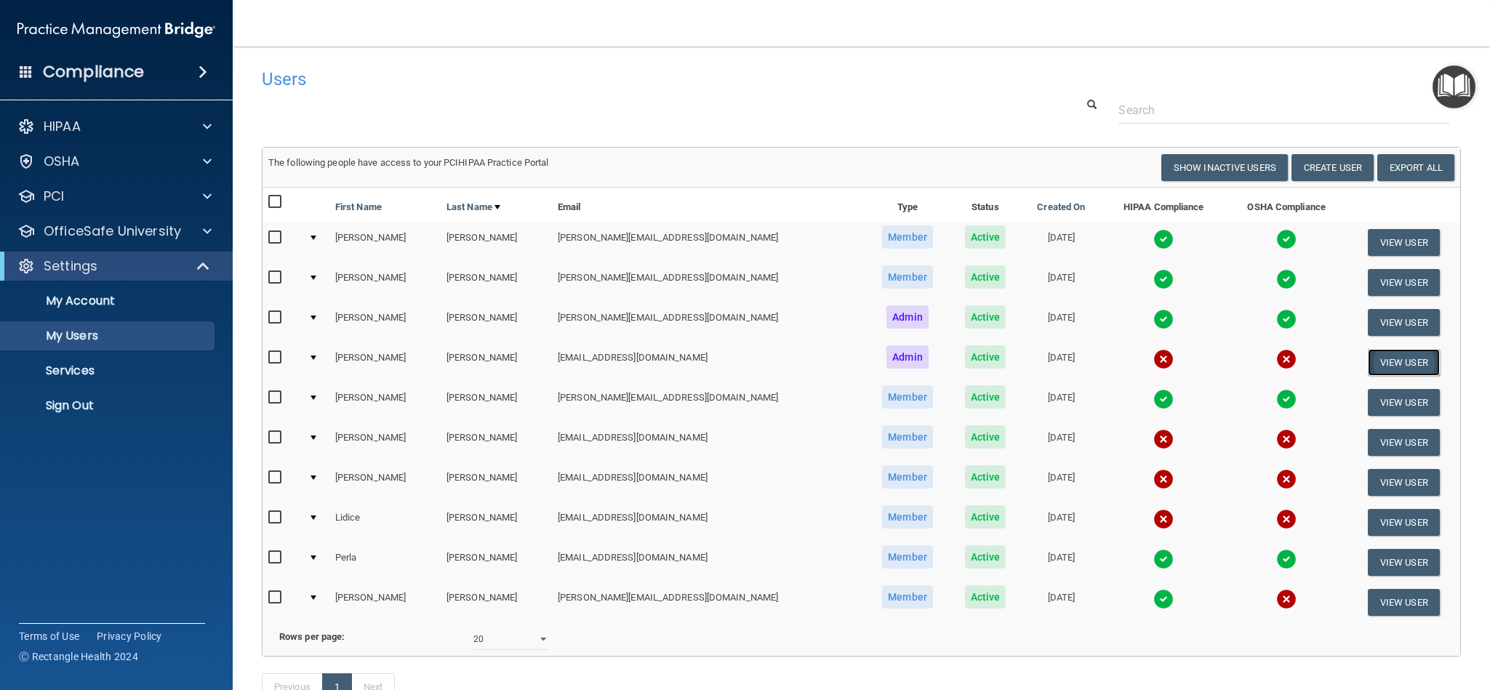
click at [1368, 360] on button "View User" at bounding box center [1404, 362] width 72 height 27
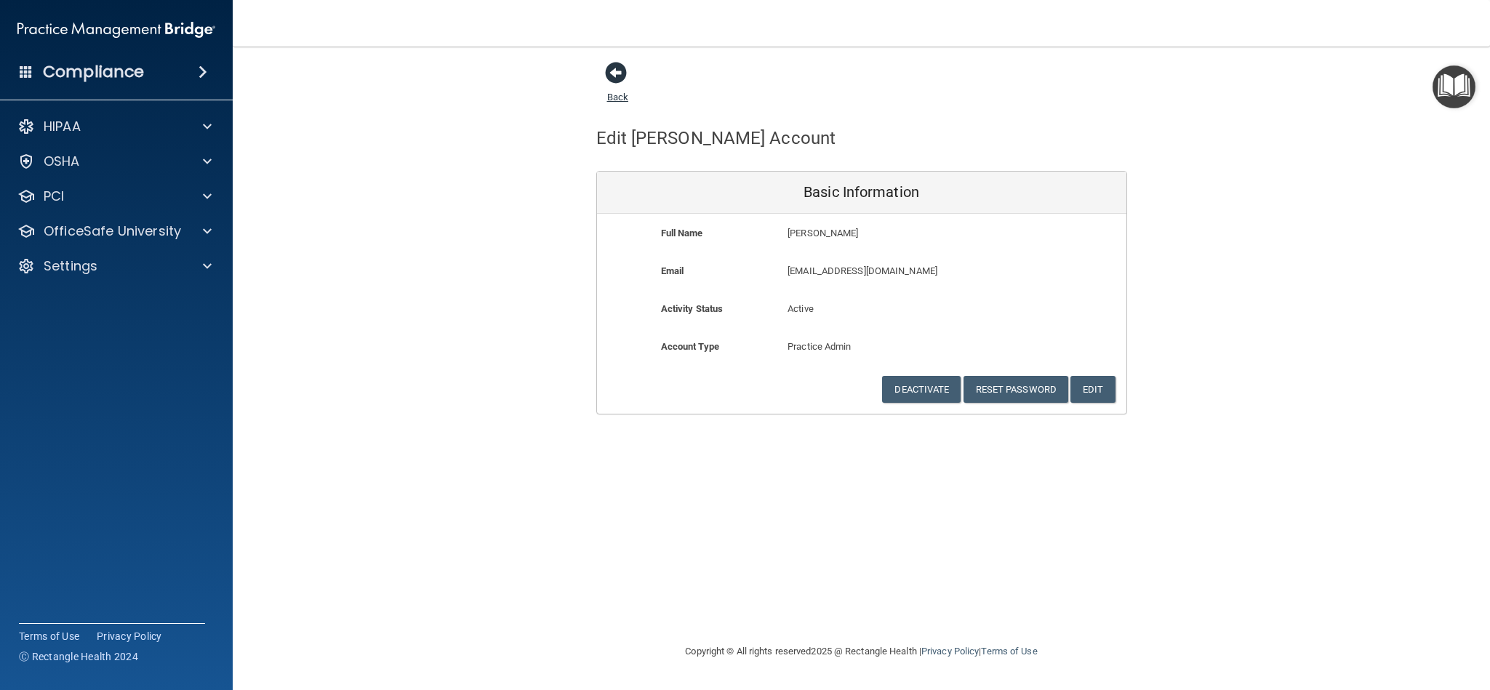
click at [619, 81] on span at bounding box center [616, 73] width 22 height 22
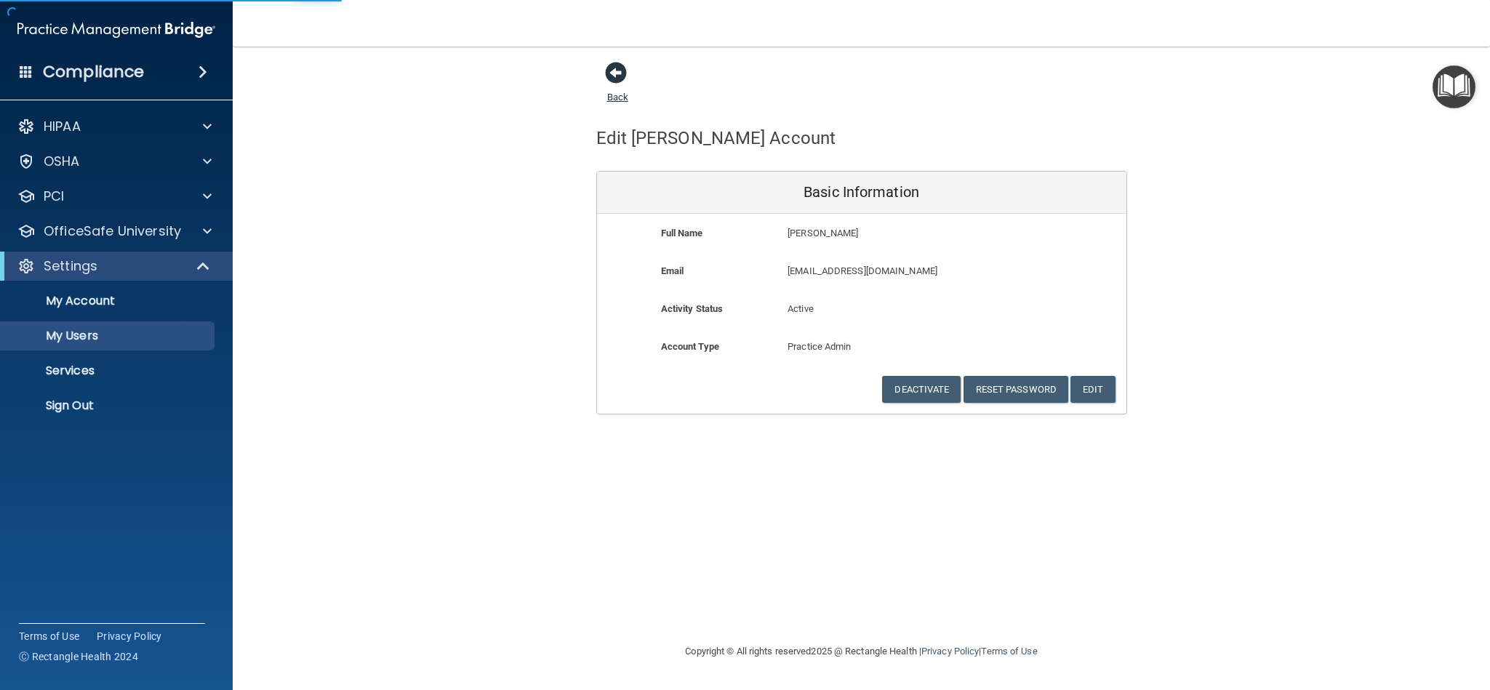
select select "20"
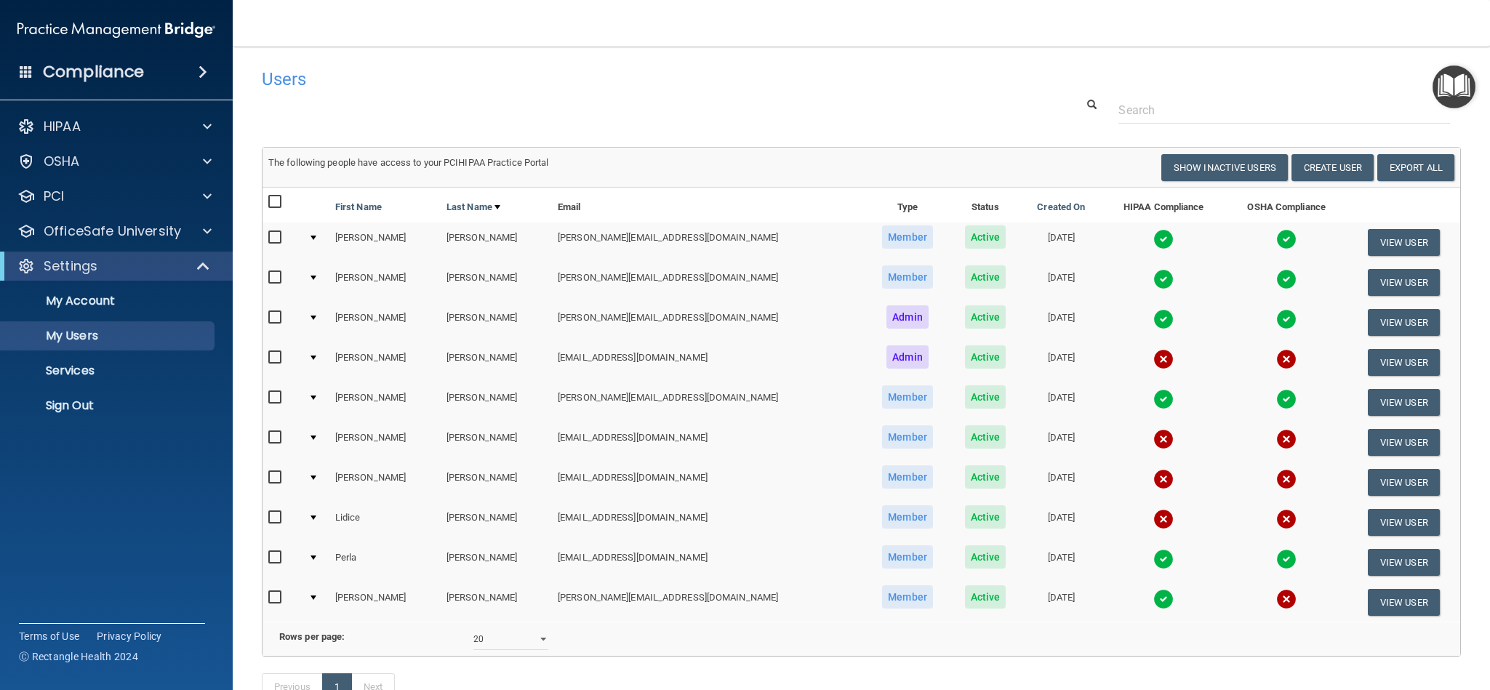
scroll to position [127, 0]
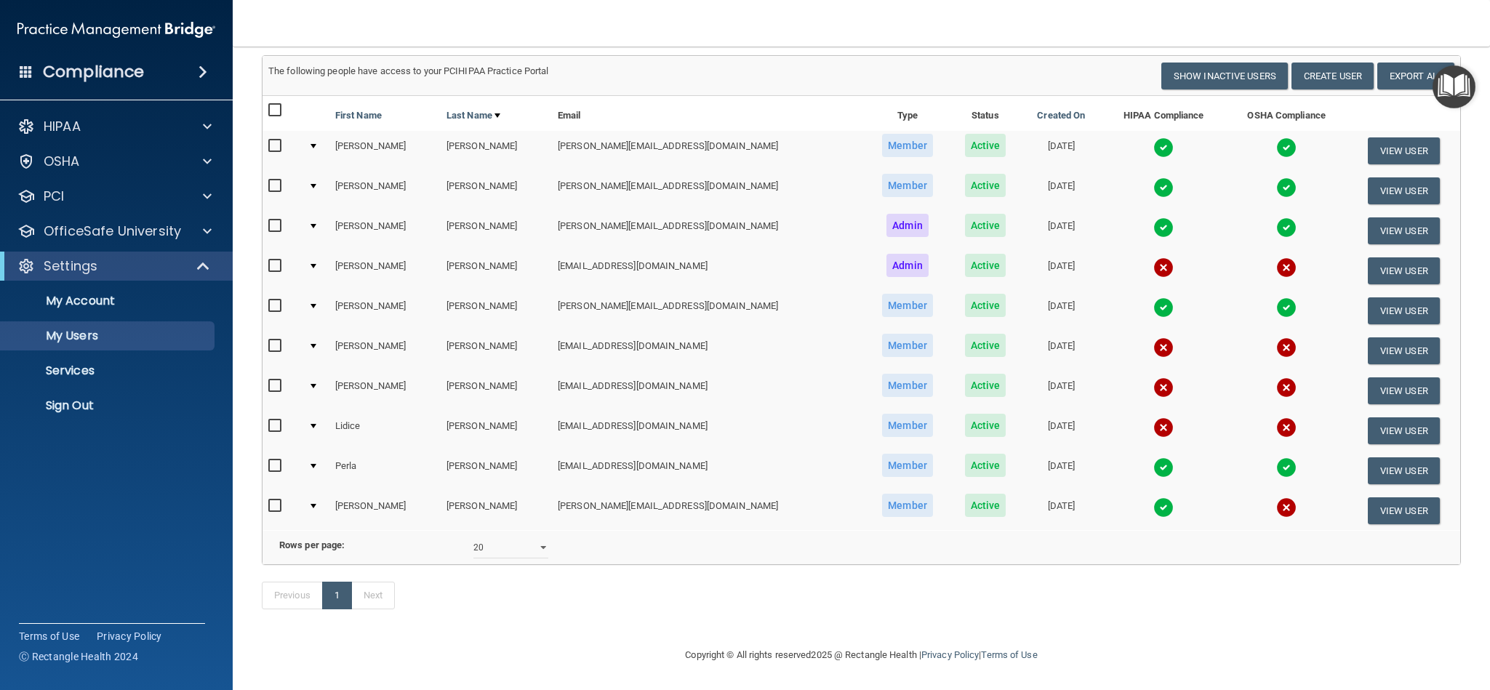
click at [177, 214] on div "HIPAA Documents and Policies Report an Incident Business Associates Emergency P…" at bounding box center [116, 269] width 233 height 326
click at [201, 225] on div at bounding box center [205, 230] width 36 height 17
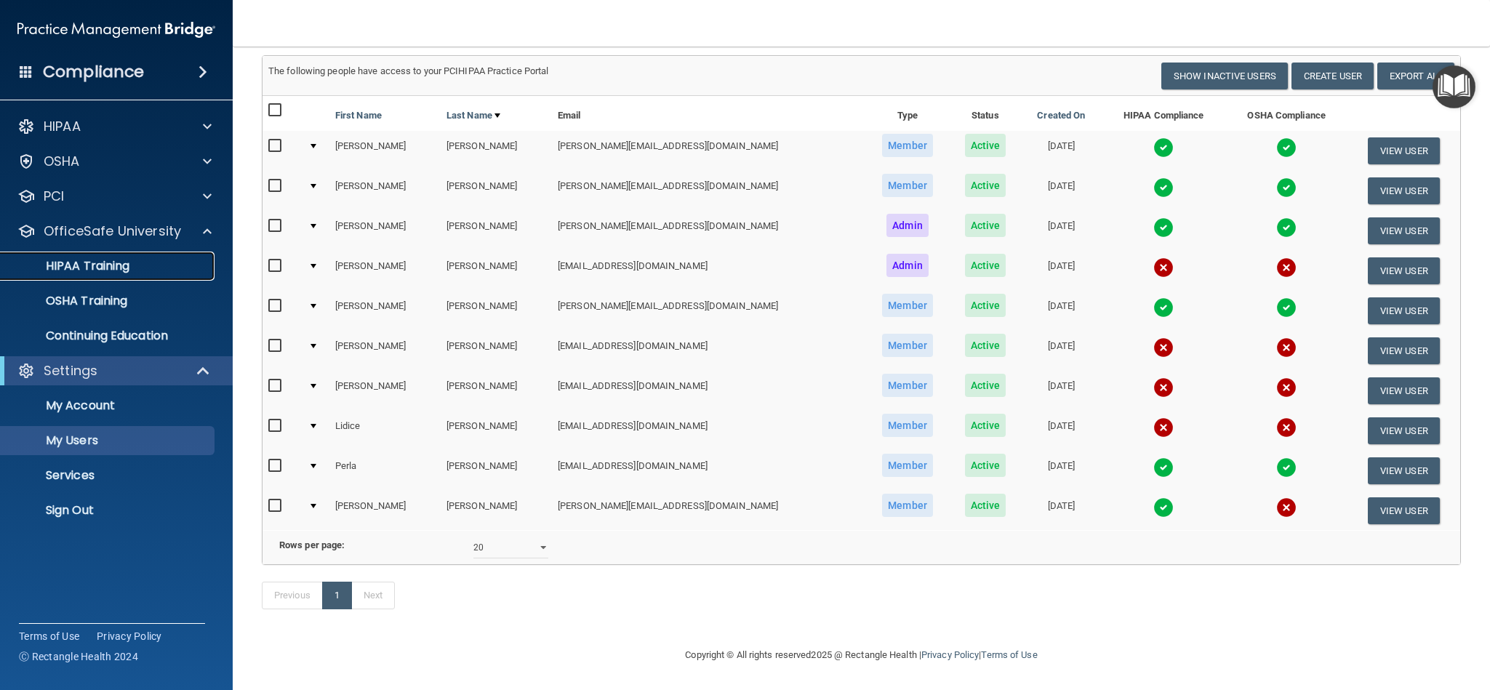
click at [135, 267] on div "HIPAA Training" at bounding box center [108, 266] width 198 height 15
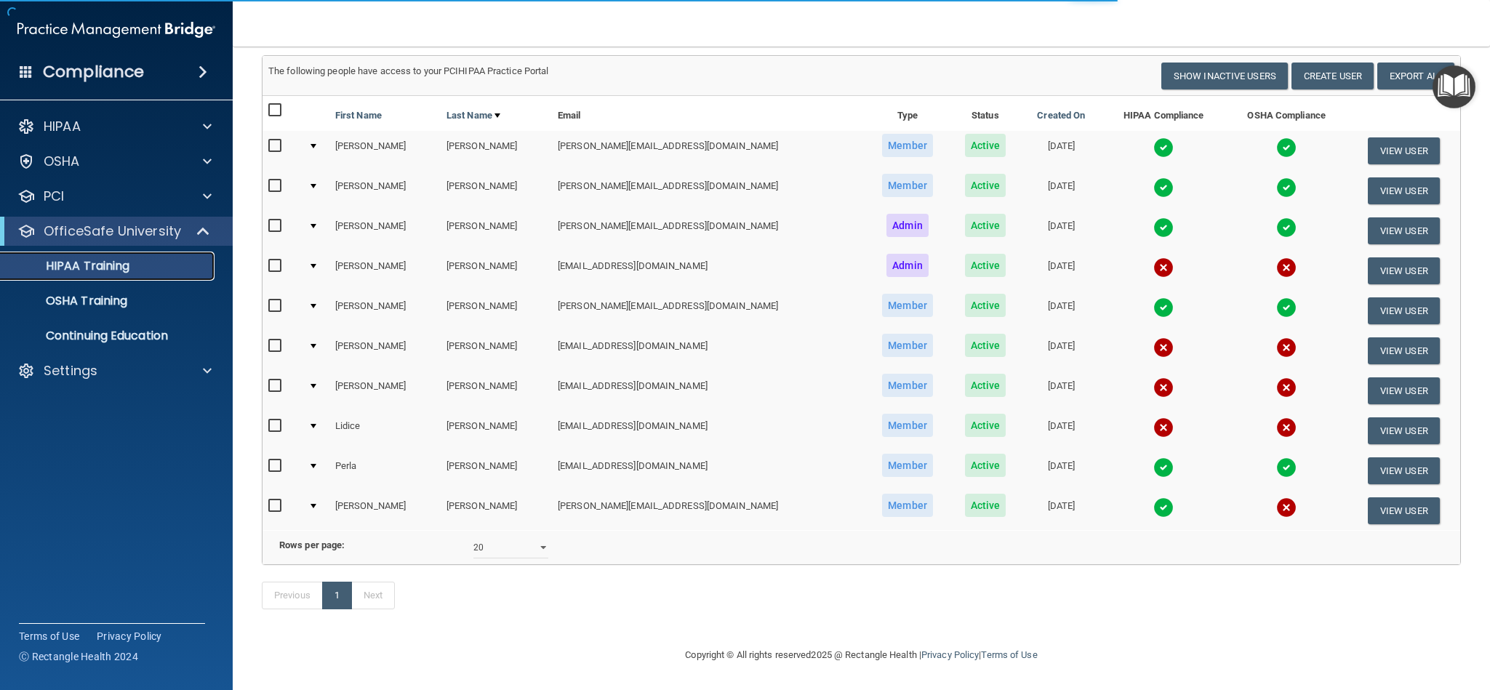
scroll to position [273, 0]
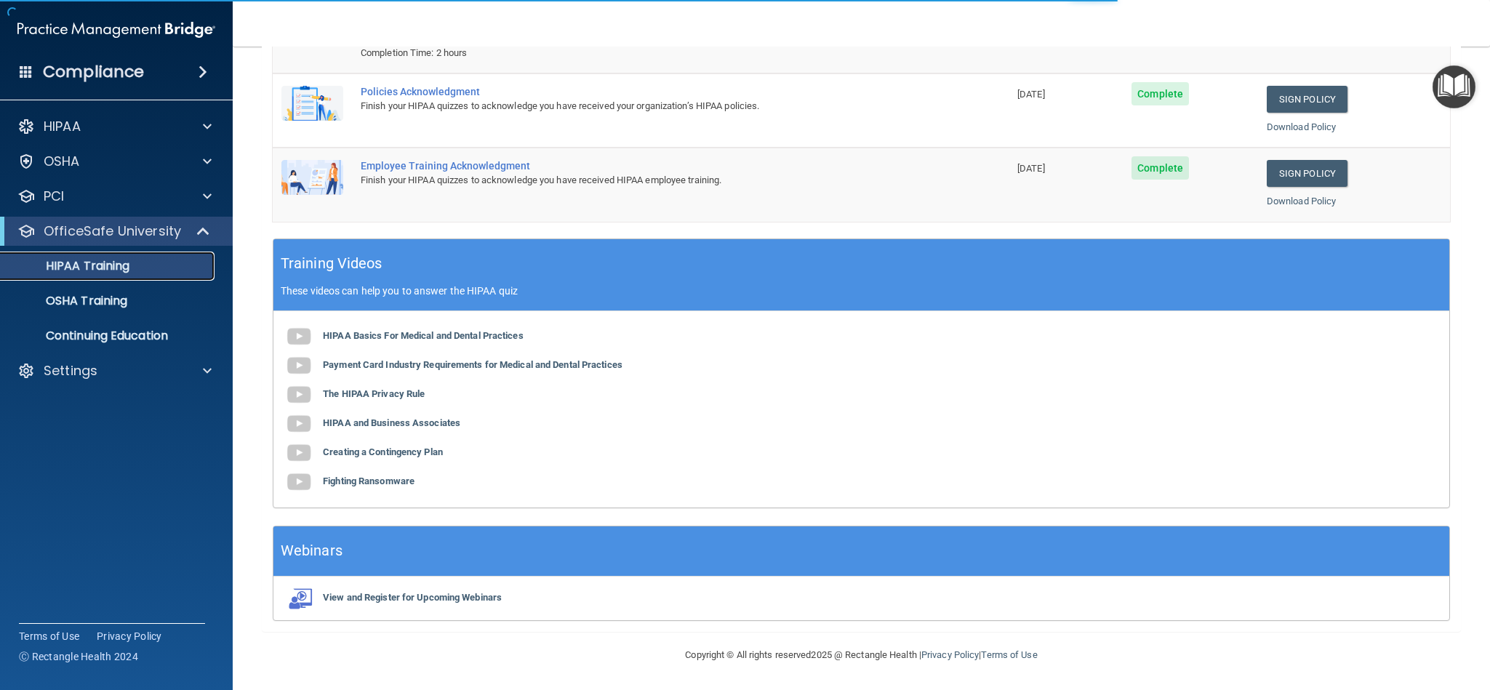
click at [135, 267] on div "HIPAA Training" at bounding box center [108, 266] width 198 height 15
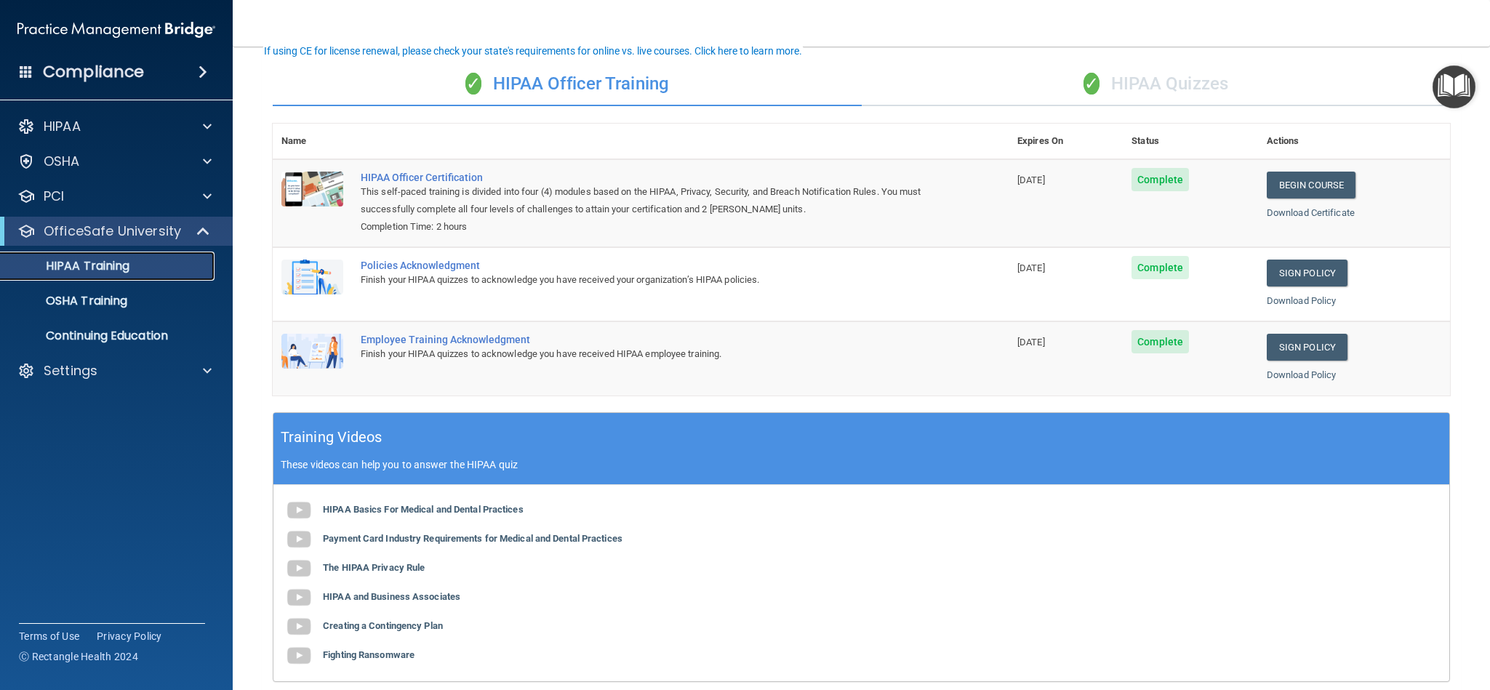
scroll to position [96, 0]
click at [1139, 83] on div "✓ HIPAA Quizzes" at bounding box center [1156, 85] width 589 height 44
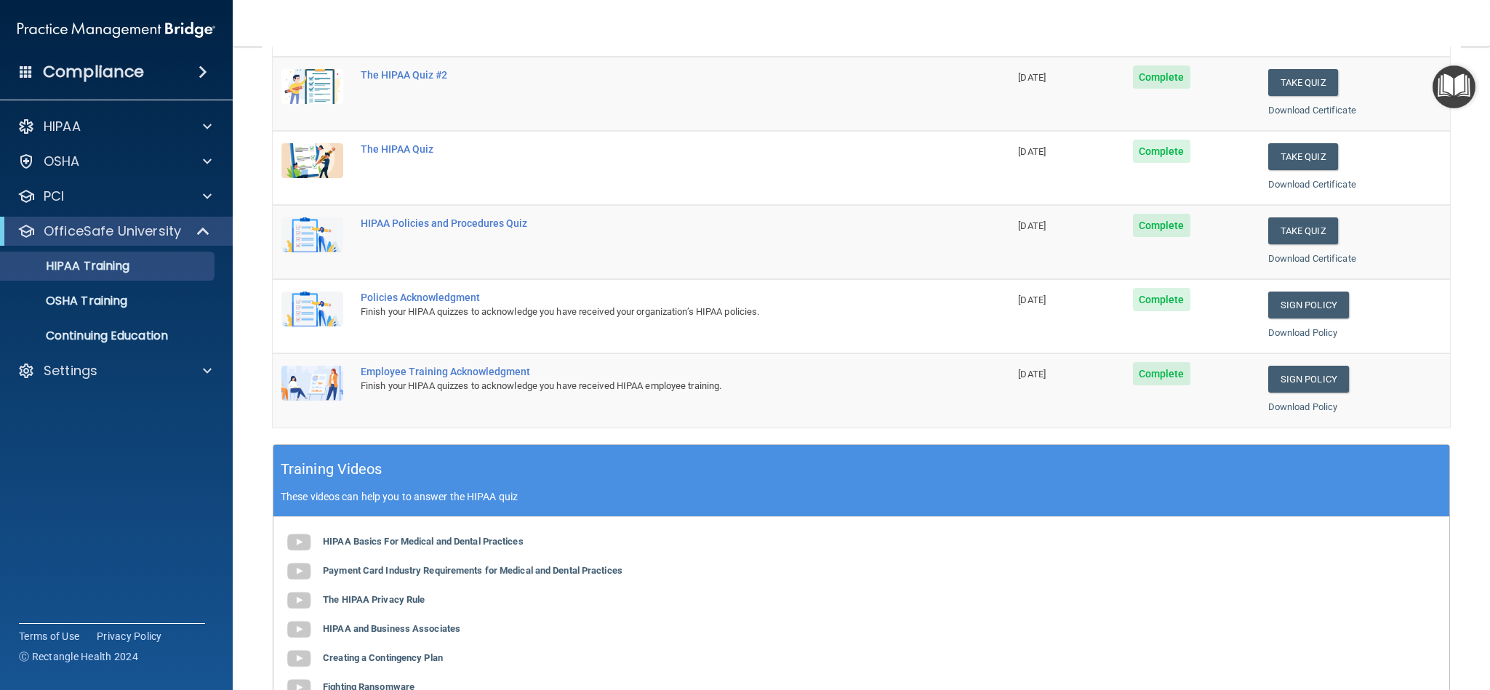
scroll to position [198, 0]
click at [127, 304] on p "OSHA Training" at bounding box center [68, 301] width 118 height 15
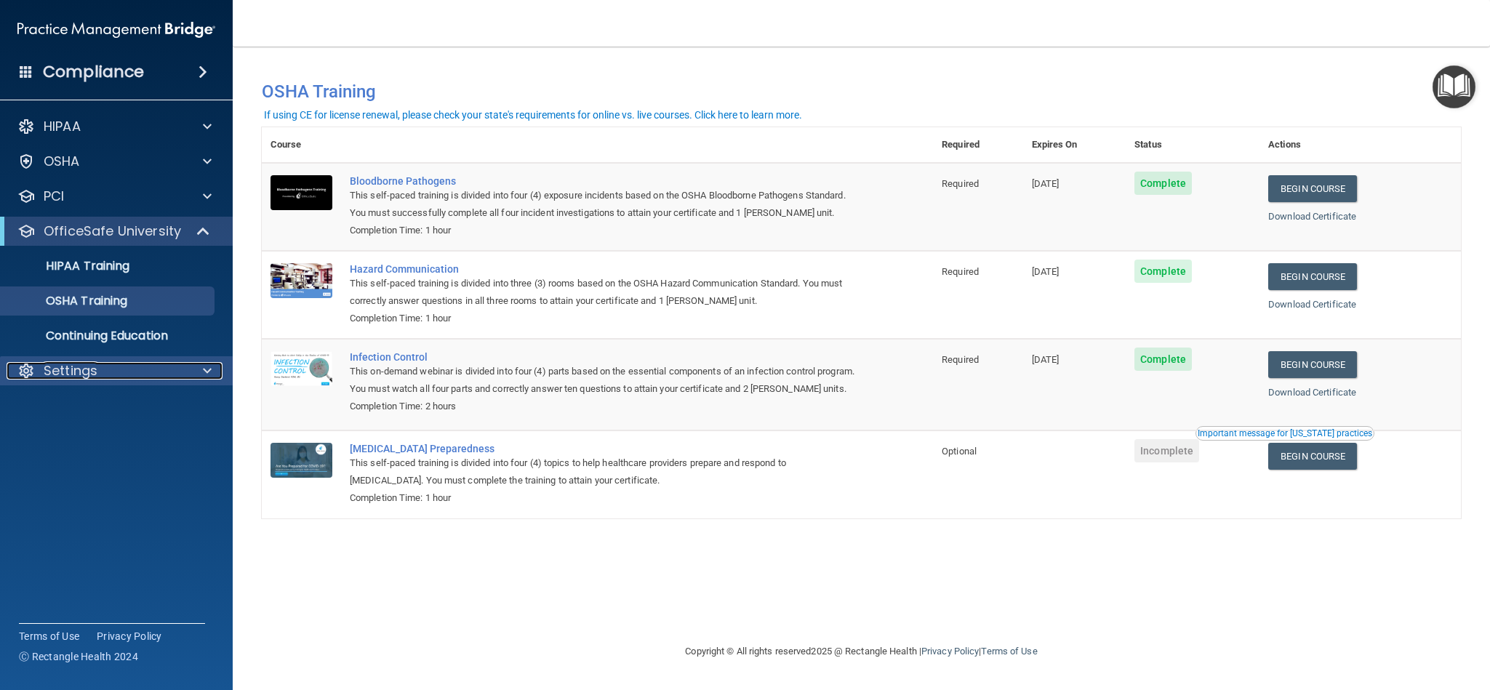
click at [198, 366] on div at bounding box center [205, 370] width 36 height 17
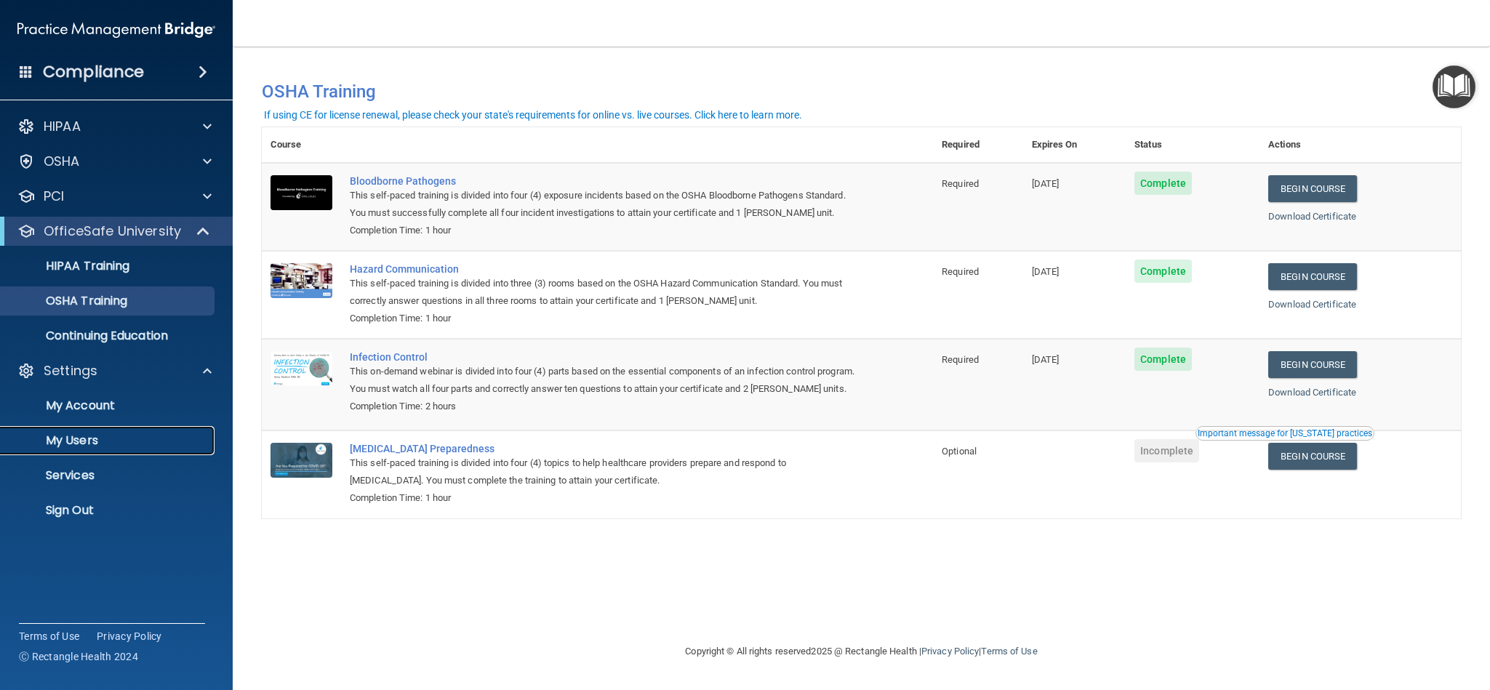
click at [103, 439] on p "My Users" at bounding box center [108, 440] width 198 height 15
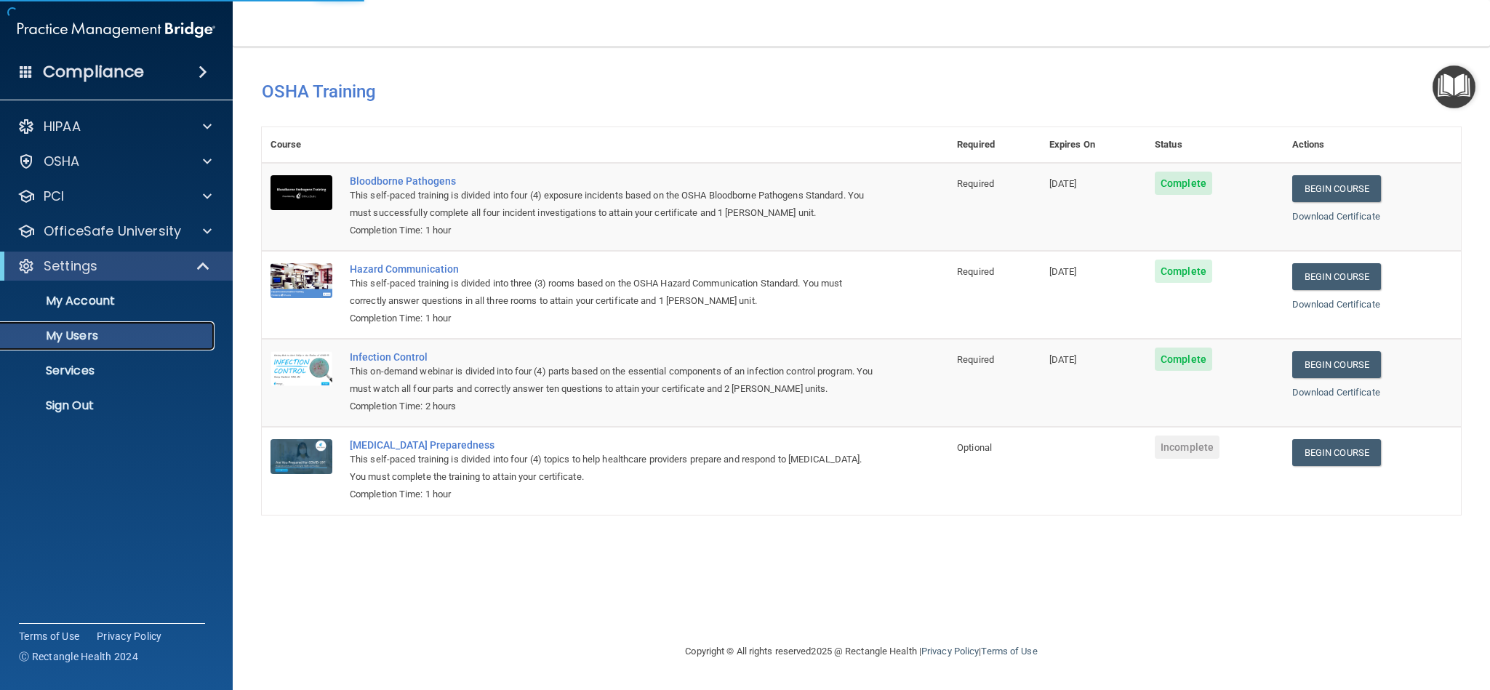
select select "20"
